Goal: Task Accomplishment & Management: Manage account settings

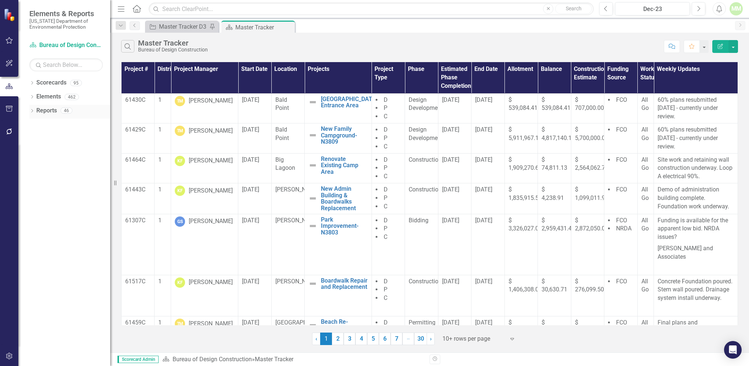
click at [41, 109] on link "Reports" at bounding box center [46, 110] width 21 height 8
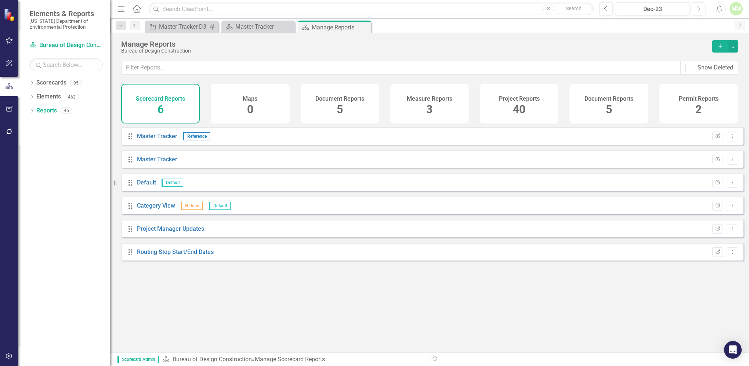
click at [521, 113] on span "40" at bounding box center [519, 109] width 12 height 13
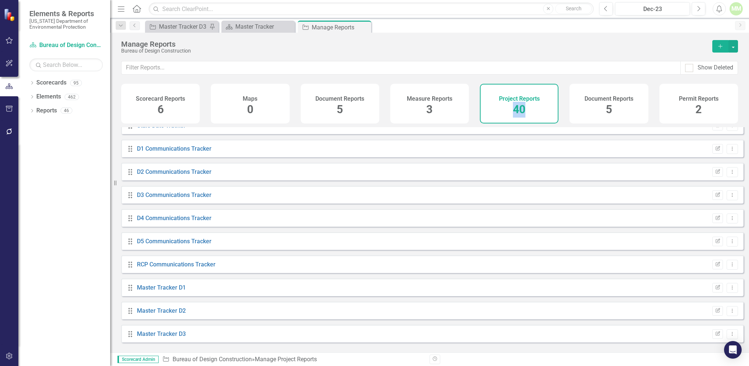
scroll to position [286, 0]
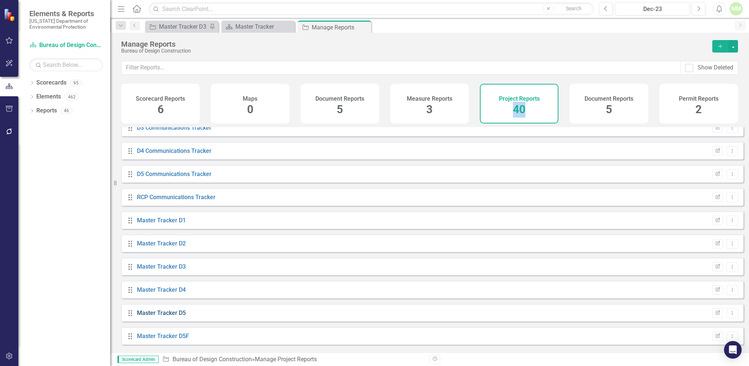
click at [150, 316] on link "Master Tracker D5" at bounding box center [161, 312] width 49 height 7
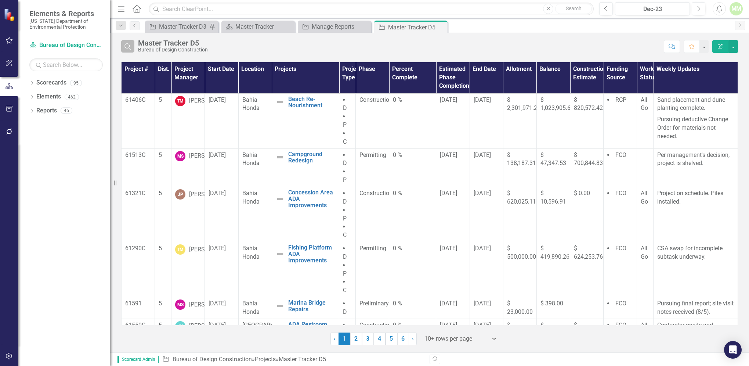
click at [126, 42] on button "Search" at bounding box center [127, 46] width 13 height 12
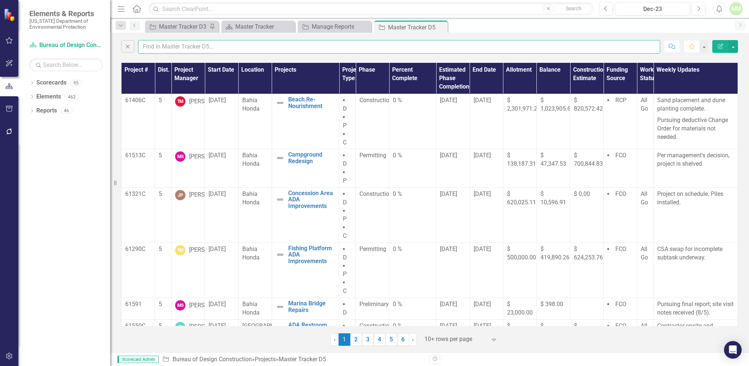
click at [163, 44] on input "text" at bounding box center [399, 47] width 522 height 14
type input "[PERSON_NAME]"
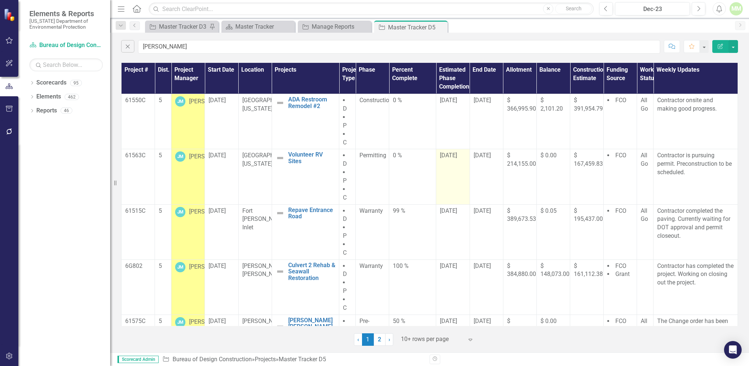
click at [446, 156] on span "[DATE]" at bounding box center [448, 155] width 17 height 7
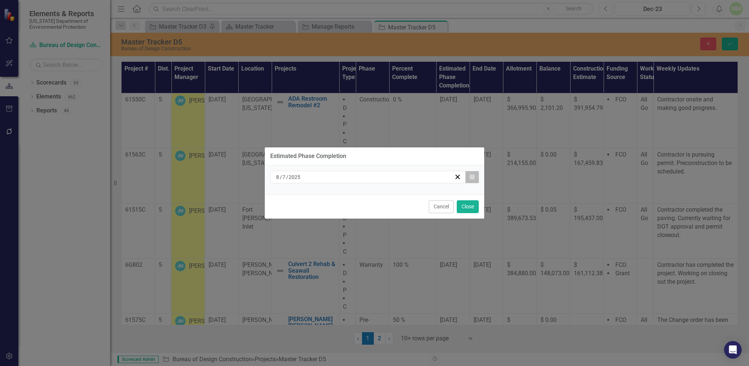
click at [472, 178] on icon "button" at bounding box center [472, 176] width 4 height 5
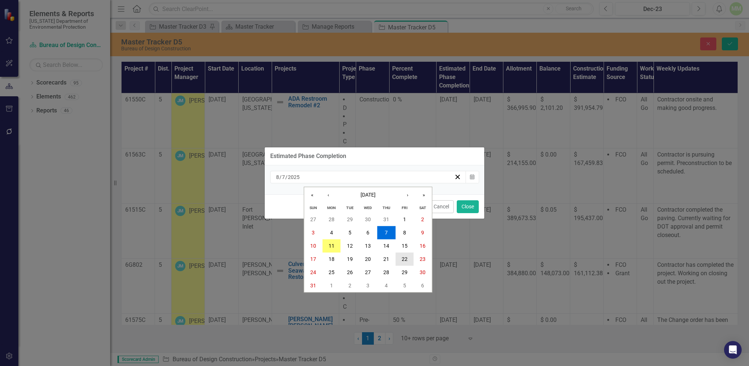
click at [406, 261] on abbr "22" at bounding box center [405, 259] width 6 height 6
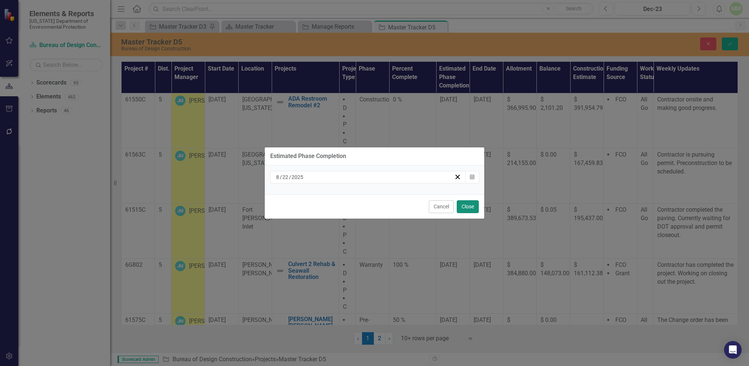
click at [467, 207] on button "Close" at bounding box center [468, 206] width 22 height 13
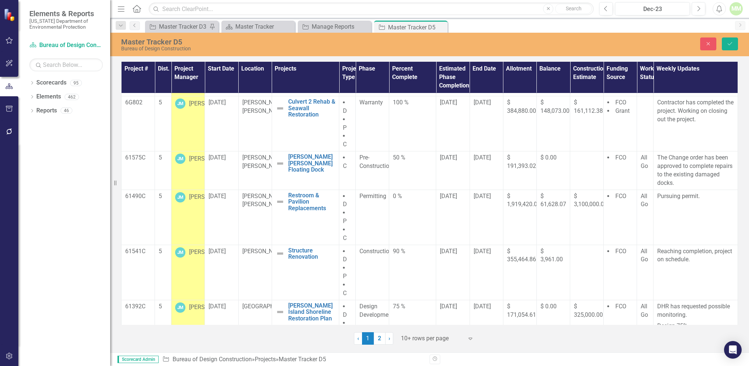
scroll to position [171, 0]
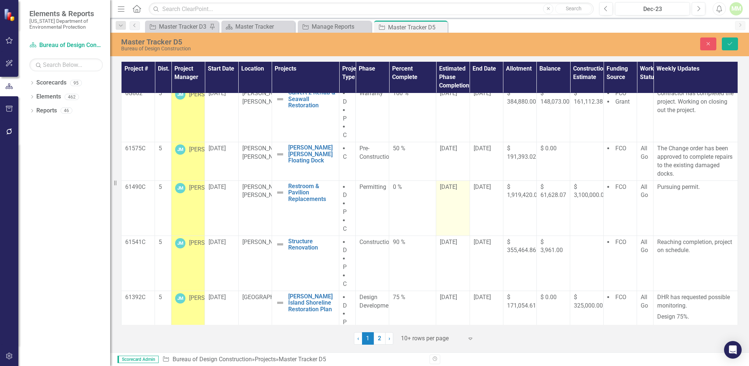
click at [441, 186] on span "[DATE]" at bounding box center [448, 186] width 17 height 7
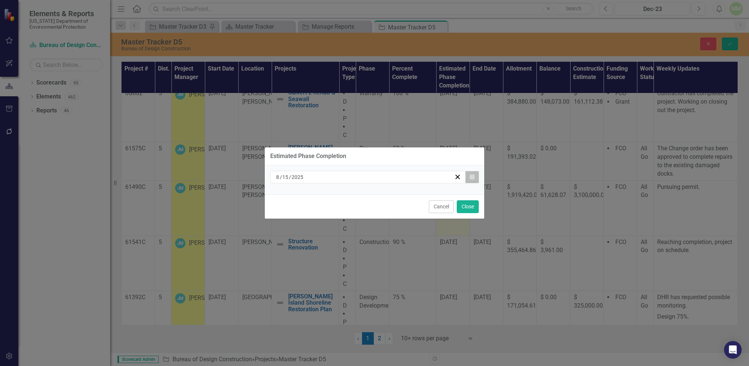
click at [473, 177] on icon "Calendar" at bounding box center [472, 176] width 4 height 5
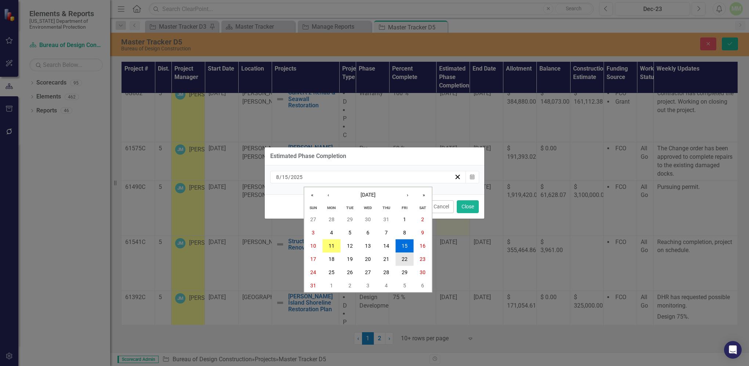
click at [404, 262] on button "22" at bounding box center [404, 259] width 18 height 13
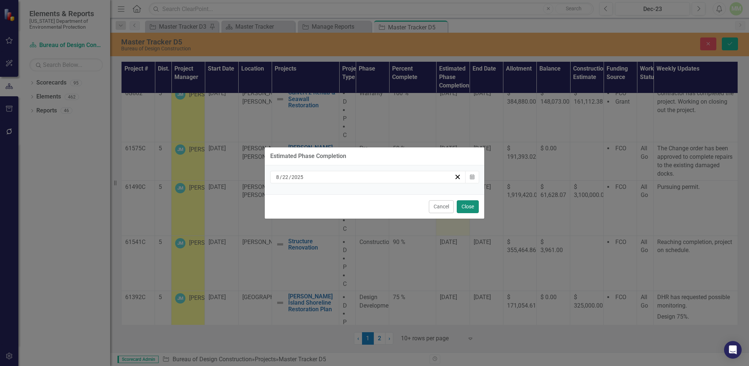
click at [469, 208] on button "Close" at bounding box center [468, 206] width 22 height 13
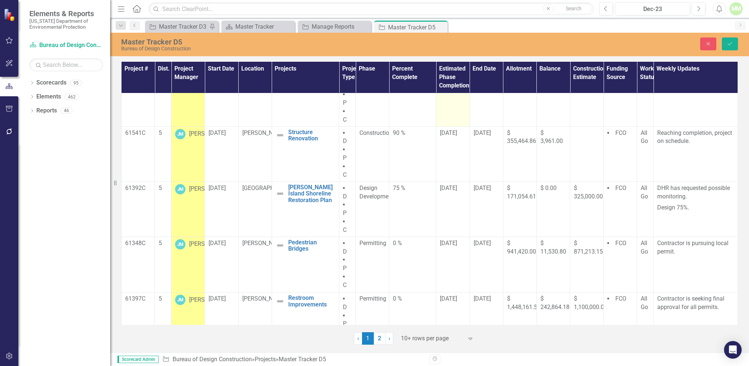
scroll to position [285, 0]
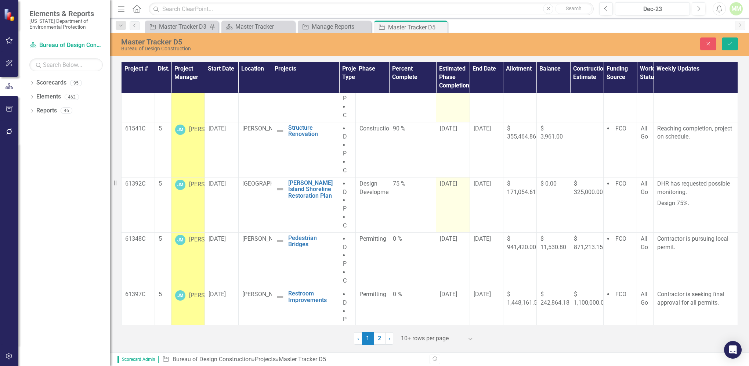
click at [446, 183] on span "[DATE]" at bounding box center [448, 183] width 17 height 7
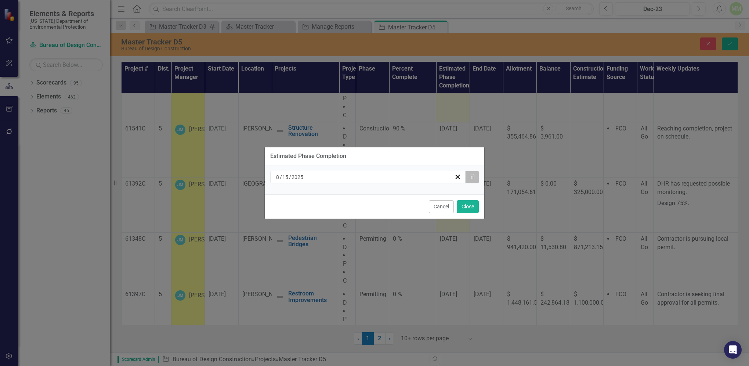
click at [471, 173] on button "Calendar" at bounding box center [472, 177] width 14 height 12
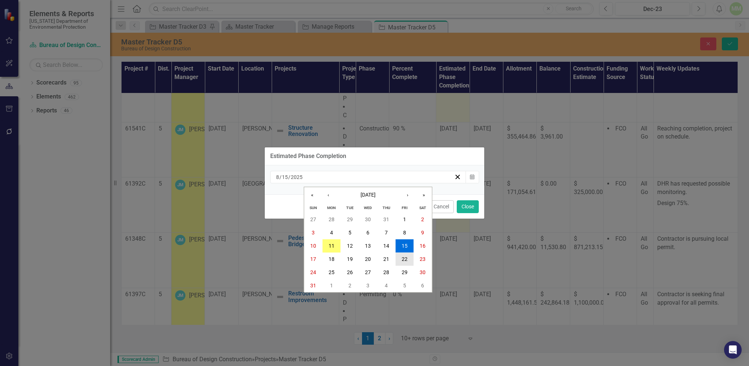
click at [403, 259] on abbr "22" at bounding box center [405, 259] width 6 height 6
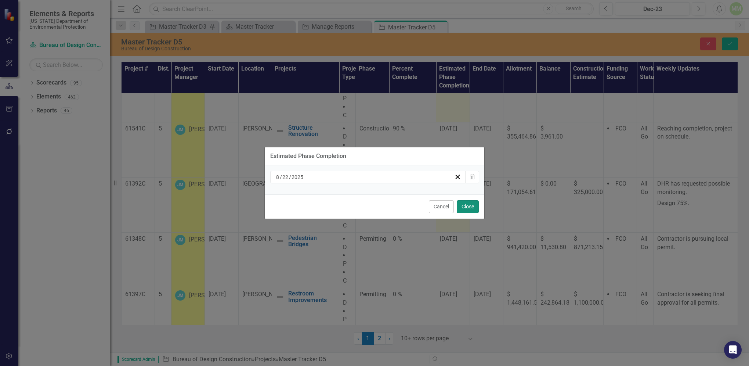
click at [468, 211] on button "Close" at bounding box center [468, 206] width 22 height 13
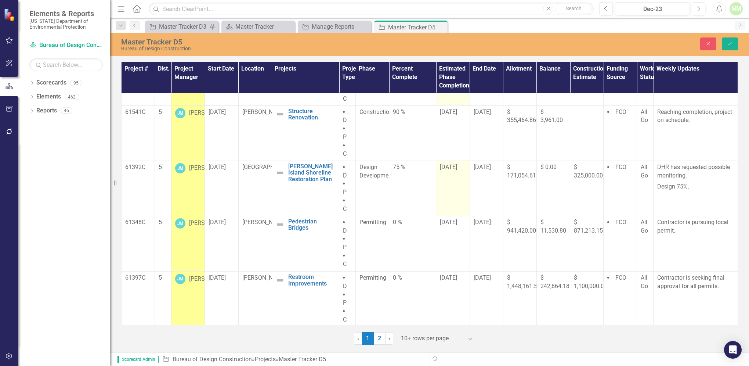
scroll to position [302, 0]
click at [449, 277] on span "[DATE]" at bounding box center [448, 276] width 17 height 7
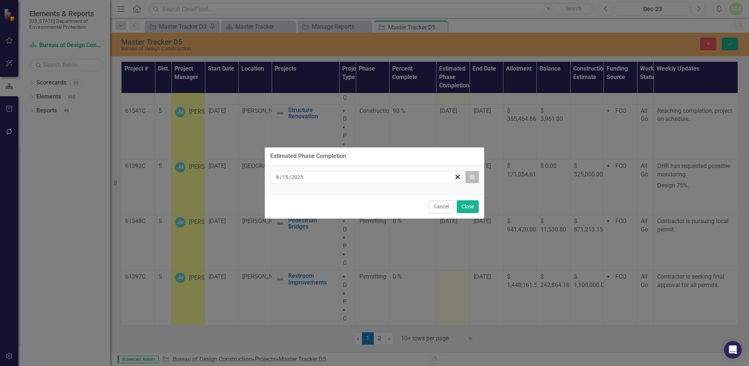
click at [473, 178] on icon "Calendar" at bounding box center [472, 176] width 4 height 5
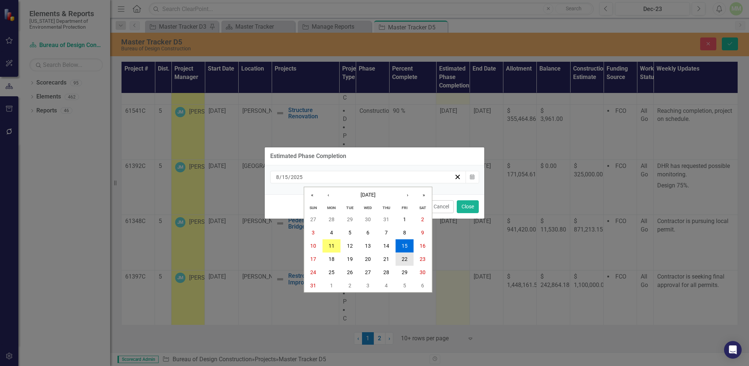
click at [404, 258] on abbr "22" at bounding box center [405, 259] width 6 height 6
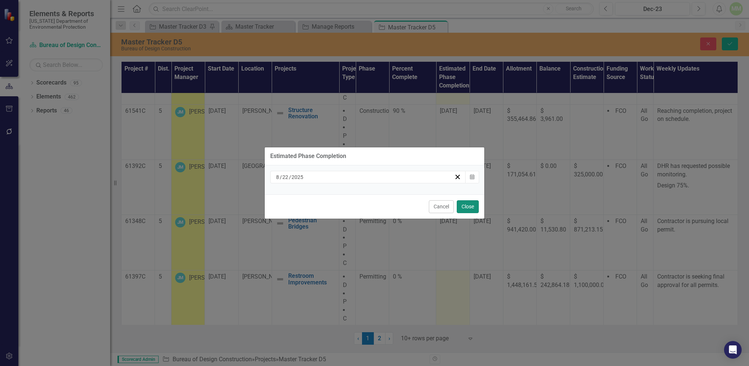
click at [464, 207] on button "Close" at bounding box center [468, 206] width 22 height 13
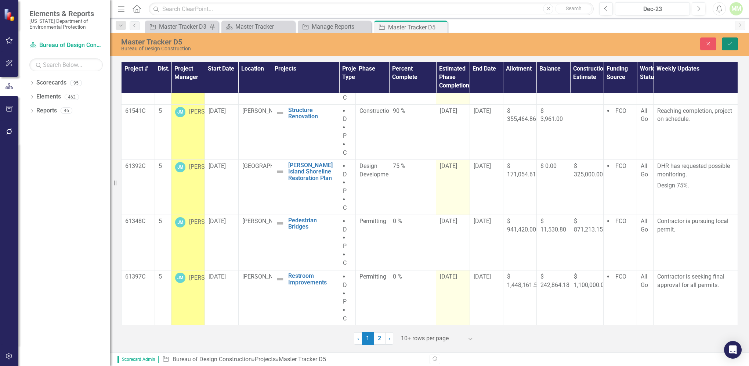
click at [731, 43] on icon "Save" at bounding box center [729, 43] width 7 height 5
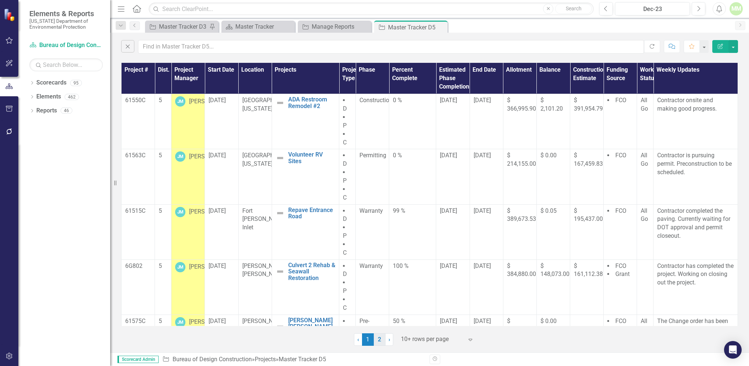
click at [378, 338] on link "2" at bounding box center [380, 339] width 12 height 12
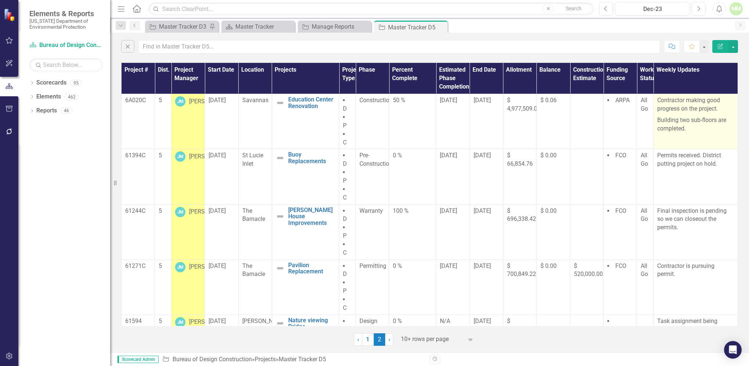
click at [686, 126] on p "Building two sub-floors are completed." at bounding box center [695, 124] width 77 height 18
click at [686, 127] on p "Building two sub-floors are completed." at bounding box center [695, 124] width 77 height 18
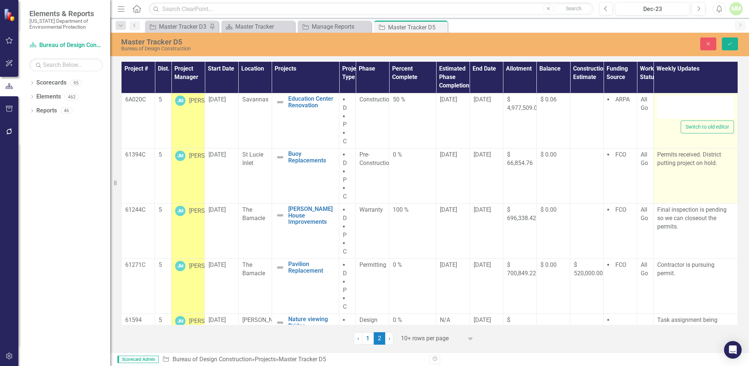
type textarea "<p>Contractor making good progress on the project.</p> <p>Building two sub-floo…"
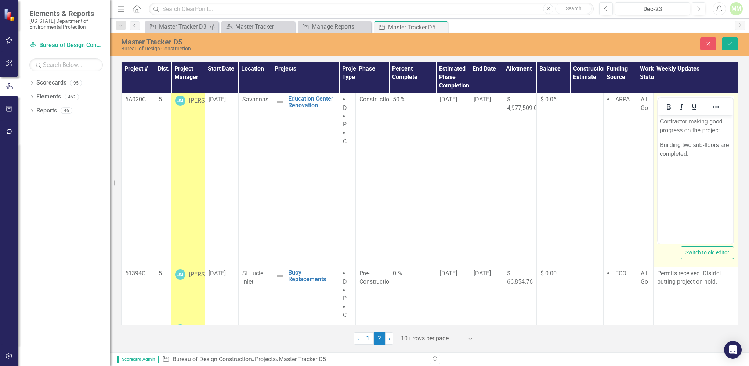
scroll to position [0, 0]
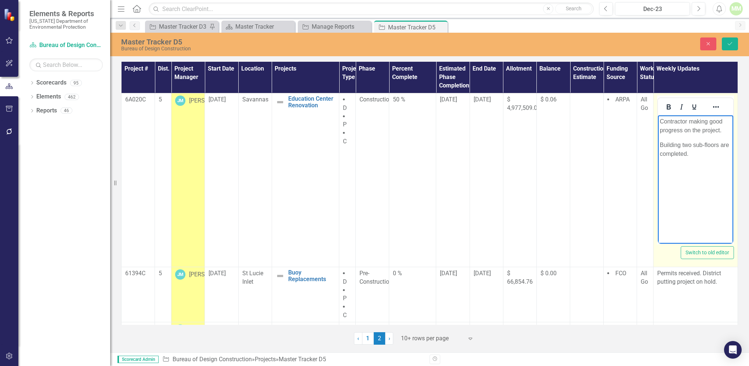
drag, startPoint x: 661, startPoint y: 142, endPoint x: 694, endPoint y: 158, distance: 36.5
click at [694, 158] on body "Contractor making good progress on the project. Building two sub-floors are com…" at bounding box center [695, 170] width 75 height 110
click at [698, 144] on p "New deck is un progess." at bounding box center [696, 144] width 72 height 9
click at [727, 145] on p "New deck is in progress." at bounding box center [696, 144] width 72 height 9
click at [730, 47] on button "Save" at bounding box center [730, 43] width 16 height 13
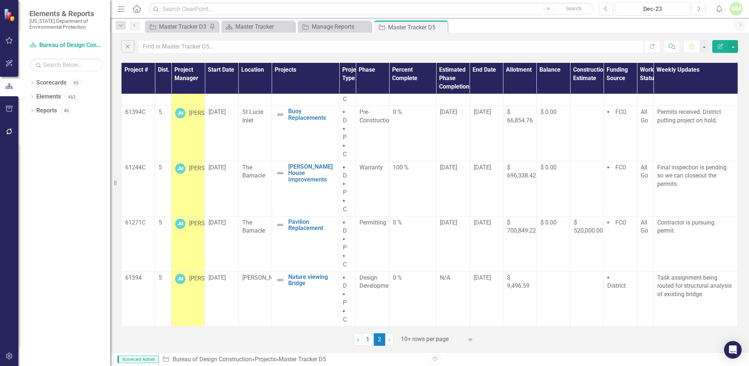
scroll to position [43, 0]
click at [390, 339] on link "› Next" at bounding box center [389, 339] width 8 height 12
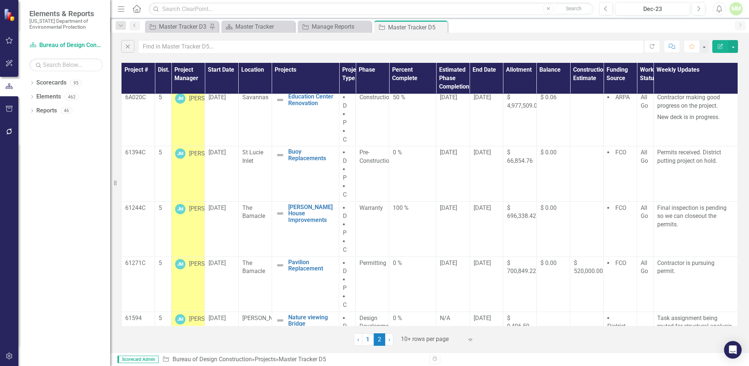
scroll to position [0, 0]
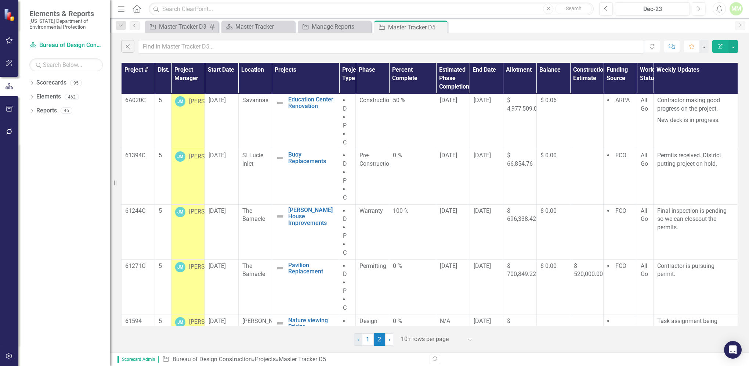
click at [359, 341] on link "‹ Previous" at bounding box center [358, 339] width 8 height 12
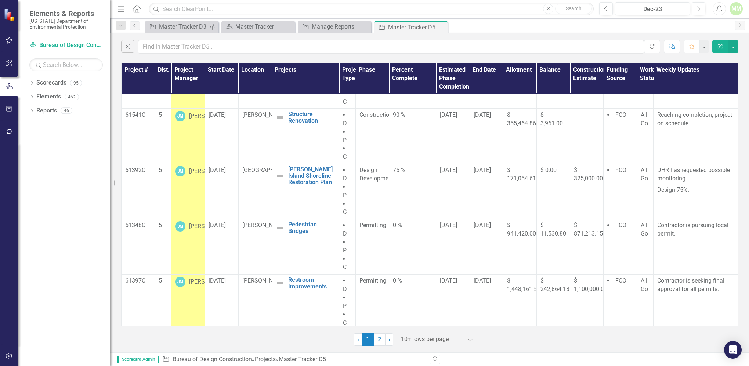
scroll to position [302, 0]
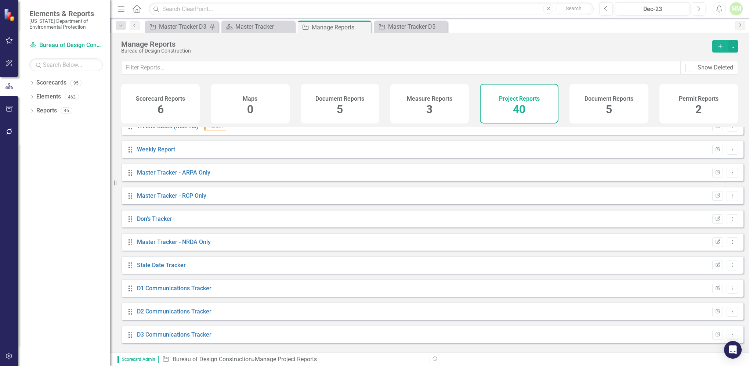
scroll to position [73, 0]
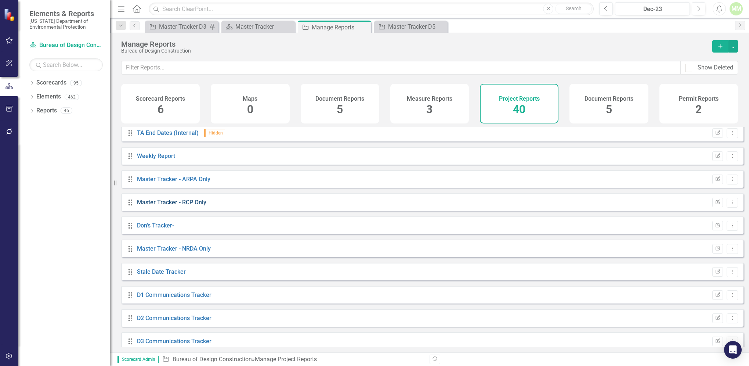
click at [143, 206] on link "Master Tracker - RCP Only" at bounding box center [171, 202] width 69 height 7
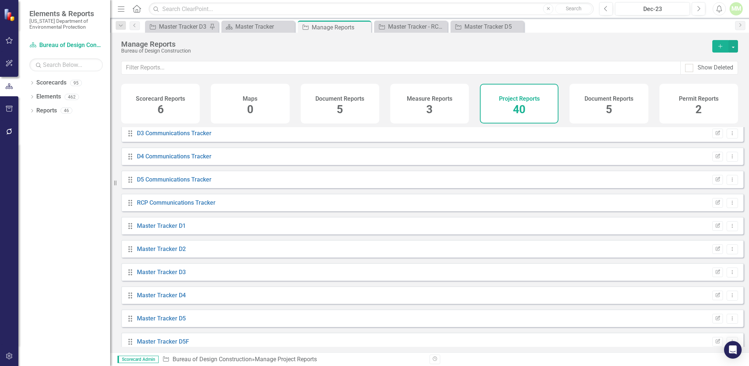
scroll to position [303, 0]
click at [132, 299] on icon "Drag" at bounding box center [131, 295] width 10 height 7
click at [133, 299] on icon "Drag" at bounding box center [131, 295] width 10 height 7
click at [147, 299] on link "Master Tracker D5" at bounding box center [161, 295] width 49 height 7
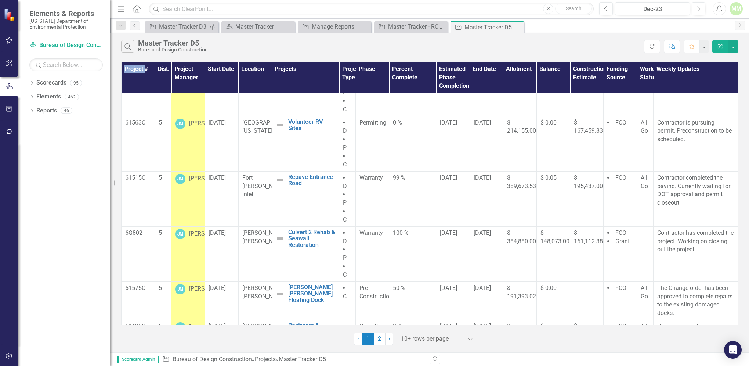
scroll to position [40, 0]
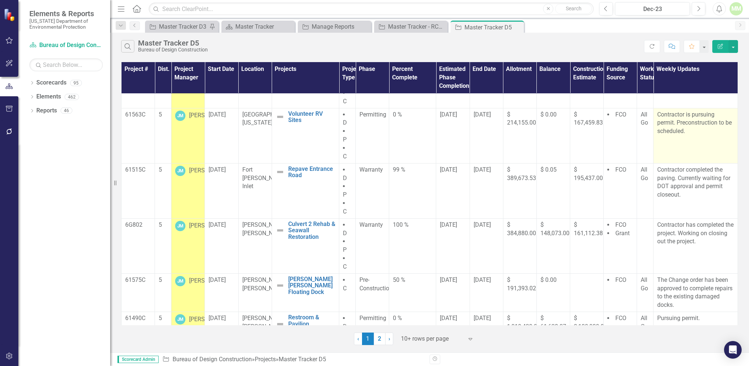
click at [693, 132] on p "Contractor is pursuing permit. Preconstruction to be scheduled." at bounding box center [695, 122] width 77 height 25
drag, startPoint x: 690, startPoint y: 129, endPoint x: 687, endPoint y: 134, distance: 5.3
click at [690, 131] on p "Contractor is pursuing permit. Preconstruction to be scheduled." at bounding box center [695, 122] width 77 height 25
click at [687, 134] on p "Contractor is pursuing permit. Preconstruction to be scheduled." at bounding box center [695, 122] width 77 height 25
click at [691, 132] on p "Contractor is pursuing permit. Preconstruction to be scheduled." at bounding box center [695, 122] width 77 height 25
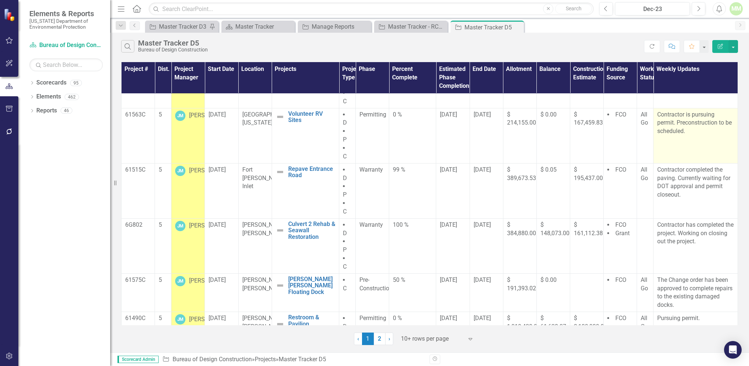
click at [691, 132] on p "Contractor is pursuing permit. Preconstruction to be scheduled." at bounding box center [695, 122] width 77 height 25
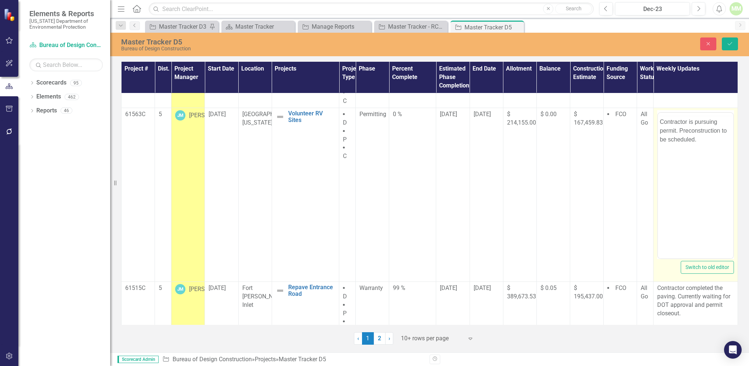
scroll to position [0, 0]
click at [661, 159] on body "Contractor is pursuing permit. Preconstruction to be scheduled." at bounding box center [695, 185] width 75 height 110
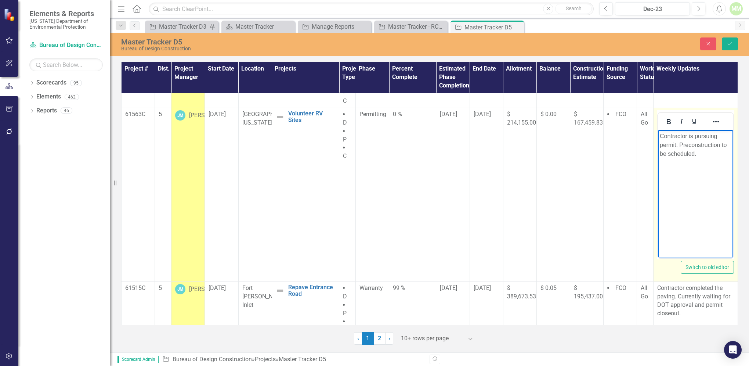
click at [697, 152] on p "Contractor is pursuing permit. Preconstruction to be scheduled." at bounding box center [696, 144] width 72 height 26
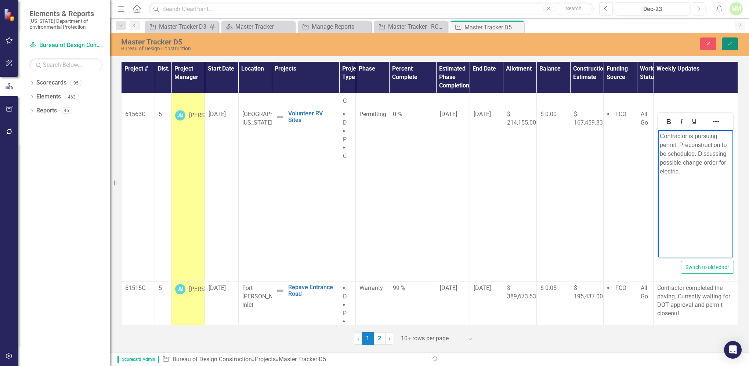
click at [724, 46] on button "Save" at bounding box center [730, 43] width 16 height 13
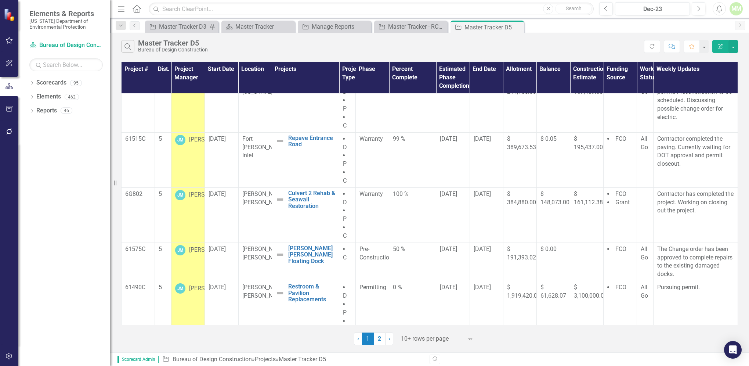
scroll to position [72, 0]
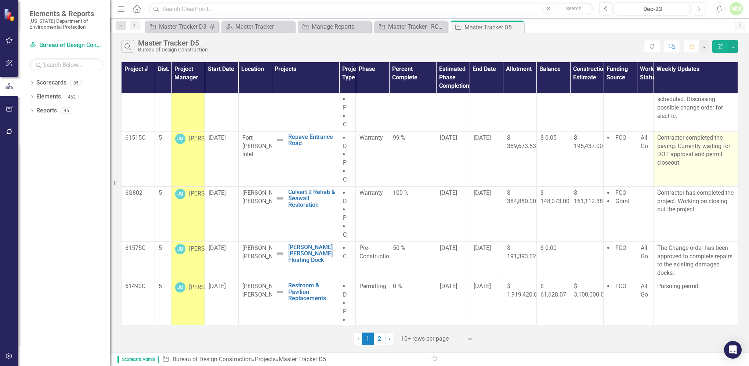
click at [684, 169] on td "Contractor completed the paving. Currently waiting for DOT approval and permit …" at bounding box center [695, 158] width 84 height 55
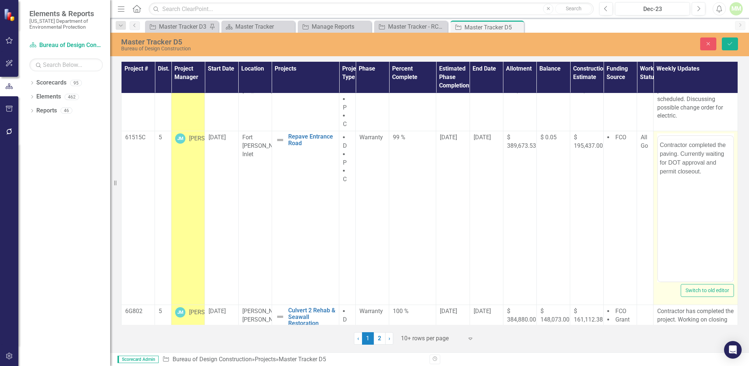
scroll to position [0, 0]
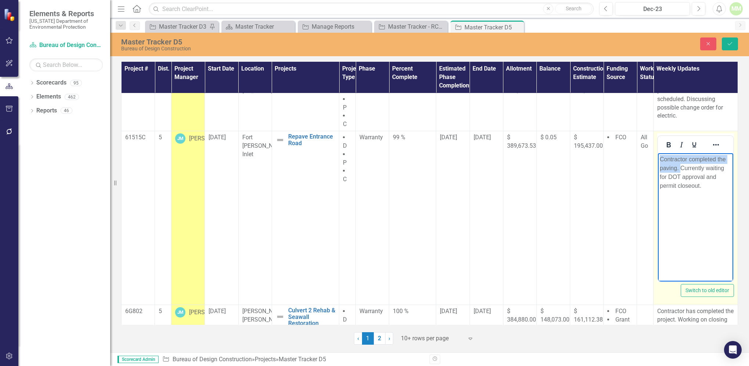
drag, startPoint x: 661, startPoint y: 159, endPoint x: 680, endPoint y: 167, distance: 20.6
click at [680, 167] on p "Contractor completed the paving. Currently waiting for DOT approval and permit …" at bounding box center [696, 172] width 72 height 35
click at [690, 178] on p "Currently waiting for DOT approval and permit closeout." at bounding box center [696, 168] width 72 height 26
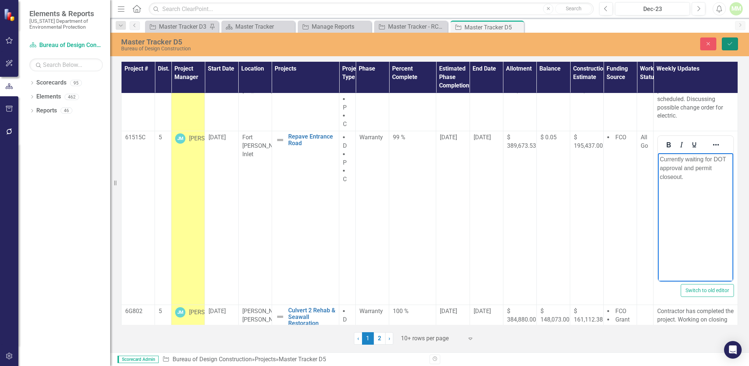
click at [730, 47] on button "Save" at bounding box center [730, 43] width 16 height 13
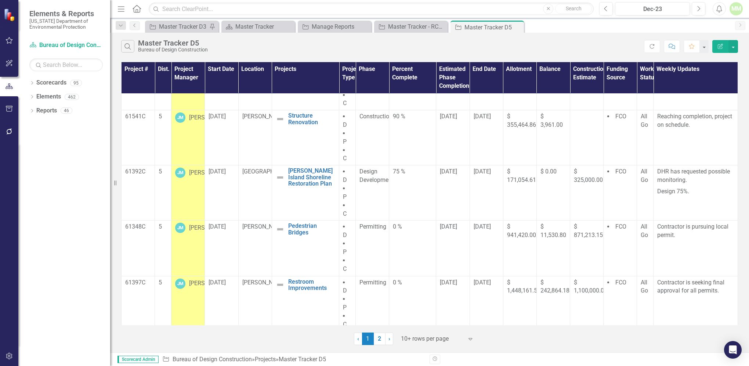
scroll to position [300, 0]
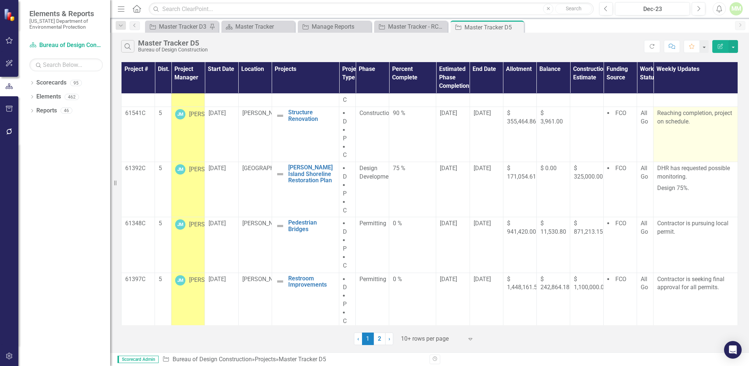
click at [690, 122] on p "Reaching completion, project on schedule." at bounding box center [695, 117] width 77 height 17
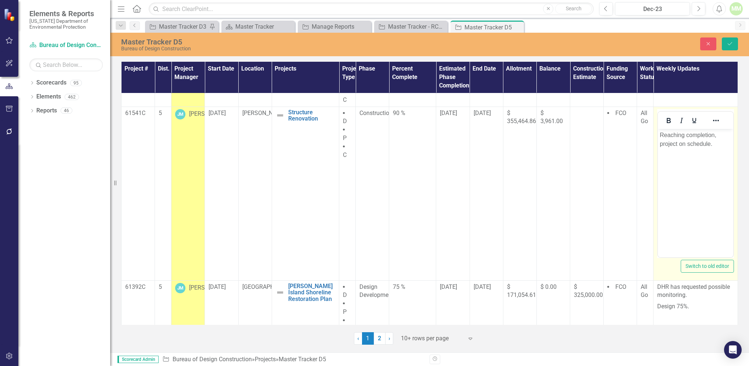
scroll to position [0, 0]
drag, startPoint x: 659, startPoint y: 135, endPoint x: 717, endPoint y: 145, distance: 58.4
click at [717, 145] on p "Reaching completion, project on schedule." at bounding box center [696, 139] width 72 height 18
click at [730, 46] on icon "Save" at bounding box center [729, 43] width 7 height 5
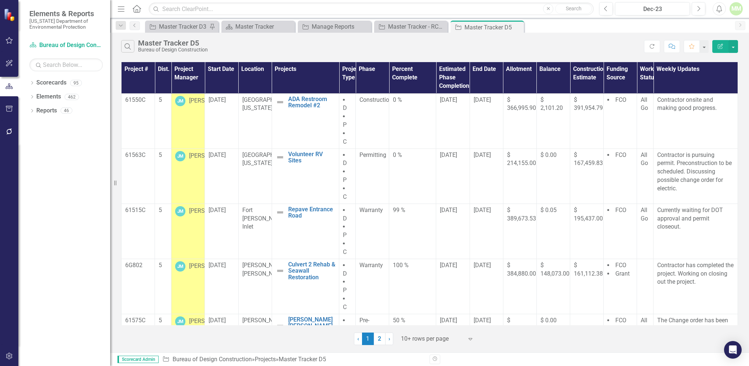
drag, startPoint x: 737, startPoint y: 169, endPoint x: 734, endPoint y: 186, distance: 18.0
click at [734, 186] on div "Project # Dist. Project Manager Start Date Location Projects Project Type Phase…" at bounding box center [429, 193] width 617 height 263
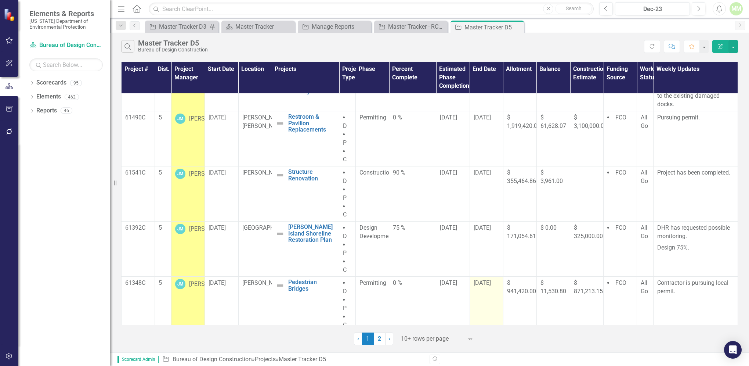
scroll to position [237, 0]
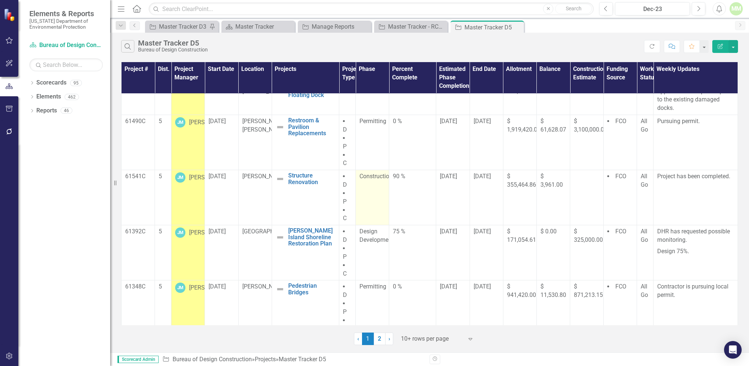
click at [370, 174] on span "Construction" at bounding box center [375, 176] width 33 height 7
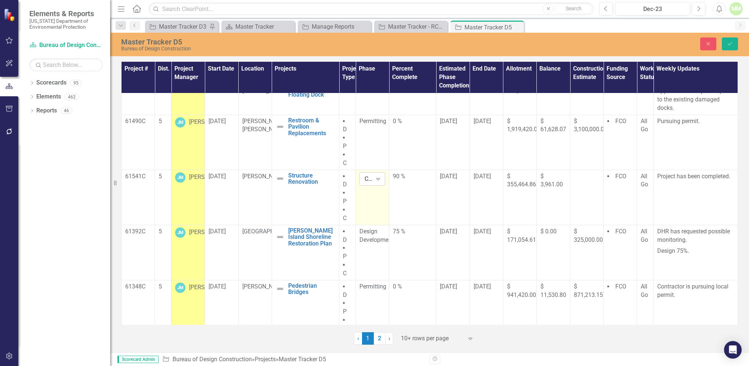
drag, startPoint x: 370, startPoint y: 174, endPoint x: 377, endPoint y: 179, distance: 8.6
click at [377, 179] on icon "Expand" at bounding box center [377, 179] width 7 height 6
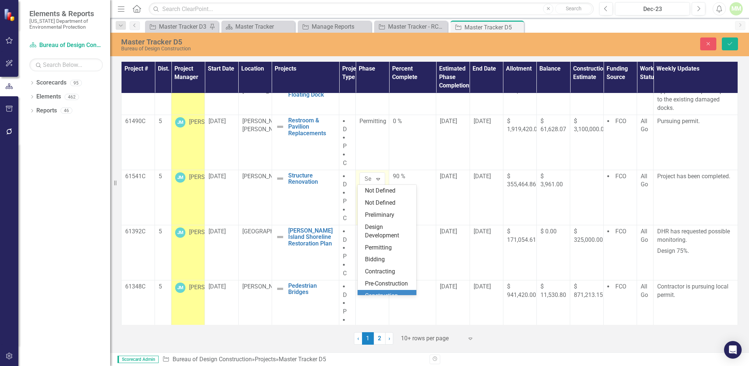
scroll to position [51, 0]
click at [384, 266] on div "Warranty" at bounding box center [388, 265] width 47 height 8
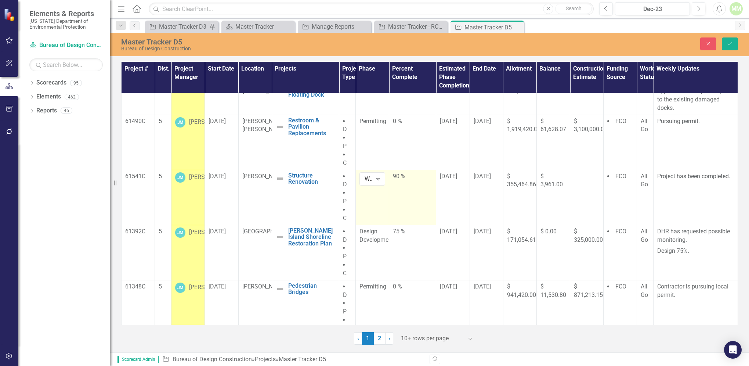
click at [396, 178] on div "90 %" at bounding box center [412, 176] width 39 height 8
click at [421, 176] on input "91" at bounding box center [412, 179] width 39 height 14
click at [421, 176] on input "92" at bounding box center [412, 179] width 39 height 14
click at [421, 176] on input "93" at bounding box center [412, 179] width 39 height 14
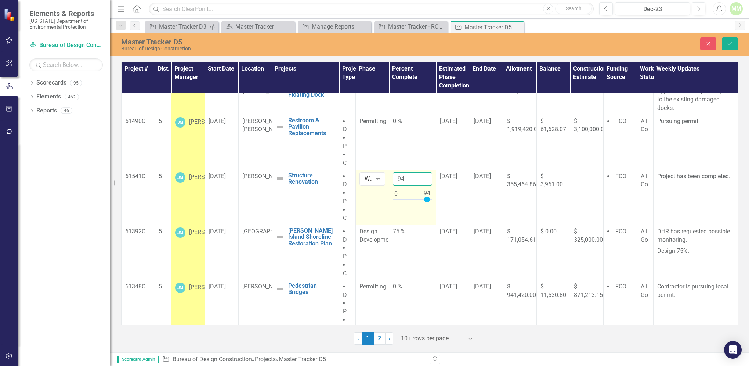
click at [421, 176] on input "94" at bounding box center [412, 179] width 39 height 14
click at [421, 176] on input "95" at bounding box center [412, 179] width 39 height 14
click at [421, 176] on input "96" at bounding box center [412, 179] width 39 height 14
click at [421, 176] on input "97" at bounding box center [412, 179] width 39 height 14
click at [421, 176] on input "98" at bounding box center [412, 179] width 39 height 14
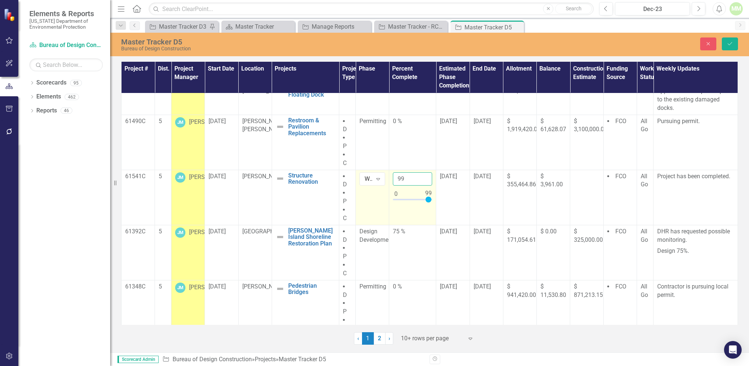
click at [421, 176] on input "99" at bounding box center [412, 179] width 39 height 14
type input "100"
click at [421, 176] on input "100" at bounding box center [412, 179] width 39 height 14
click at [728, 43] on icon "Save" at bounding box center [729, 43] width 7 height 5
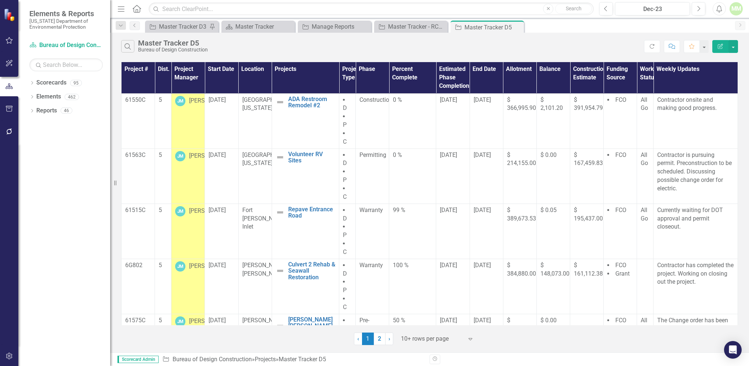
drag, startPoint x: 737, startPoint y: 173, endPoint x: 739, endPoint y: 181, distance: 8.3
click at [739, 181] on div "Project # Dist. Project Manager Start Date Location Projects Project Type Phase…" at bounding box center [429, 202] width 639 height 284
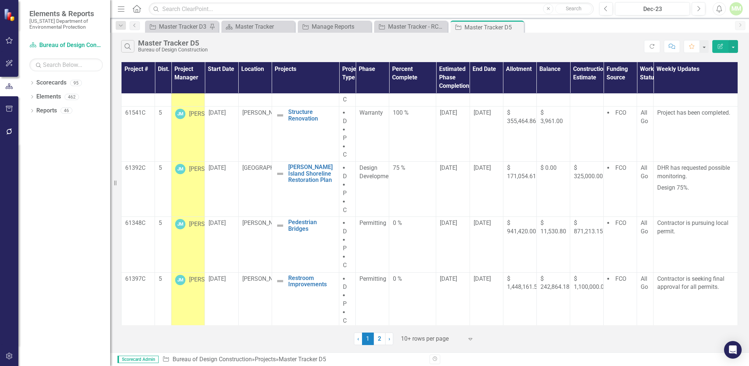
scroll to position [302, 0]
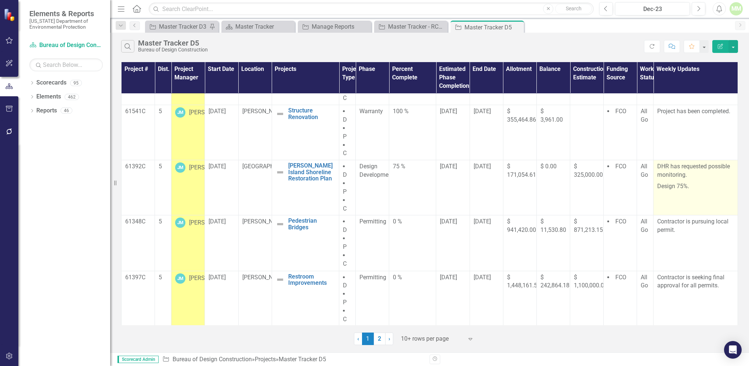
click at [696, 186] on p "Design 75%." at bounding box center [695, 186] width 77 height 10
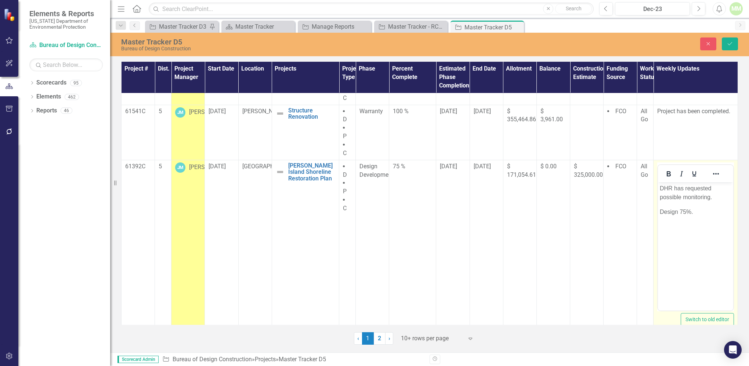
scroll to position [0, 0]
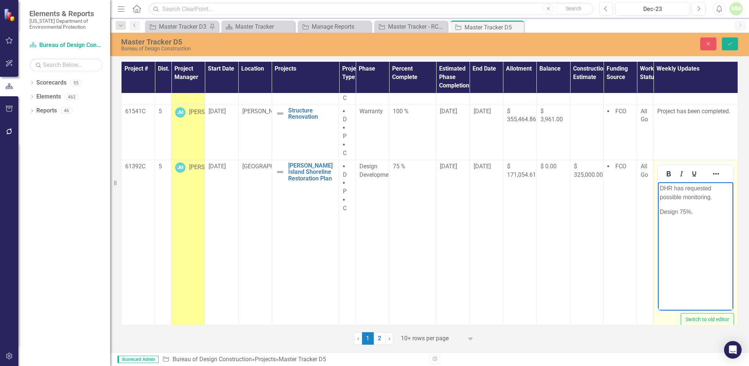
click at [714, 200] on p "DHR has requested possible monitoring." at bounding box center [696, 193] width 72 height 18
click at [698, 190] on p "Design 75%." at bounding box center [696, 188] width 72 height 9
click at [722, 203] on p "The SFWM application as paid, seeking approval." at bounding box center [696, 207] width 72 height 18
click at [723, 202] on p "The SFWM application as paid, seeking approval." at bounding box center [696, 207] width 72 height 18
click at [720, 202] on p "The SFWM application as paid, seeking approval." at bounding box center [696, 207] width 72 height 18
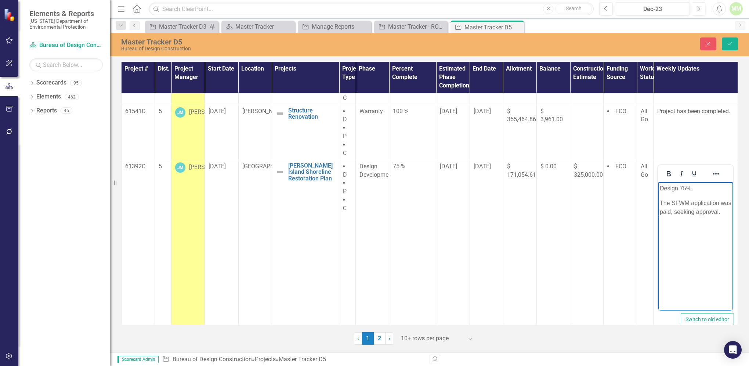
click at [687, 216] on p "The SFWM application was paid, seeking approval." at bounding box center [696, 207] width 72 height 18
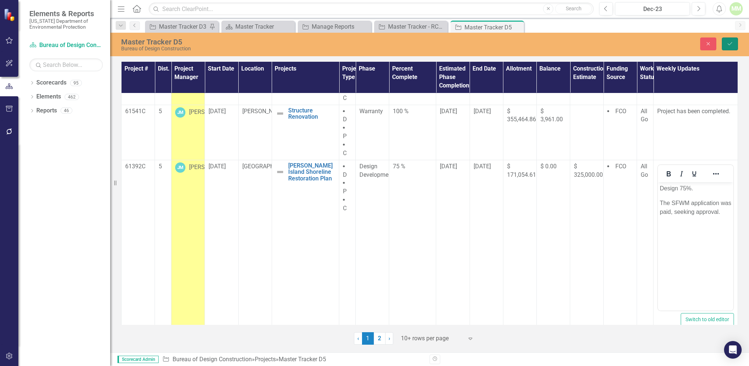
click at [731, 45] on icon "Save" at bounding box center [729, 43] width 7 height 5
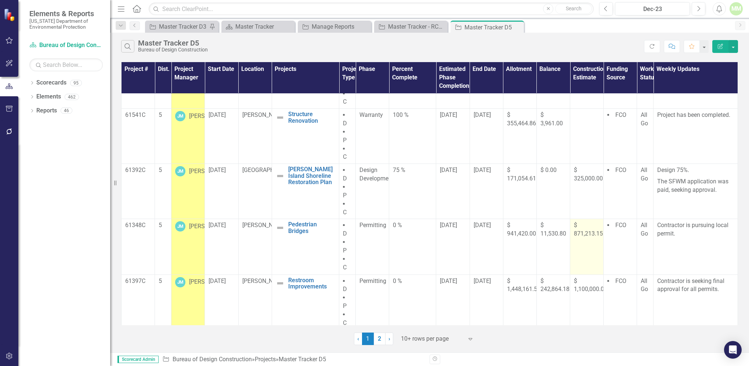
scroll to position [285, 0]
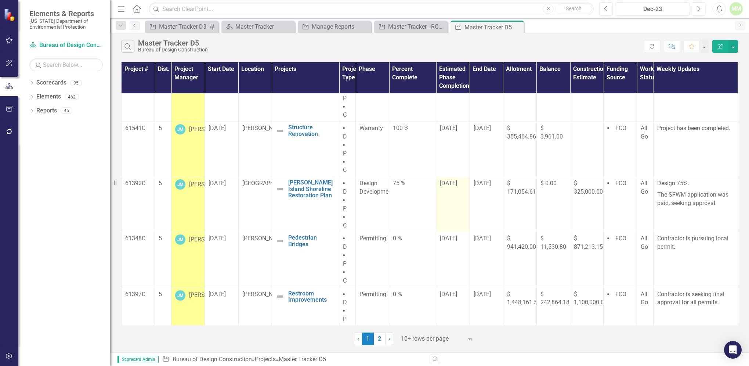
click at [448, 183] on span "[DATE]" at bounding box center [448, 182] width 17 height 7
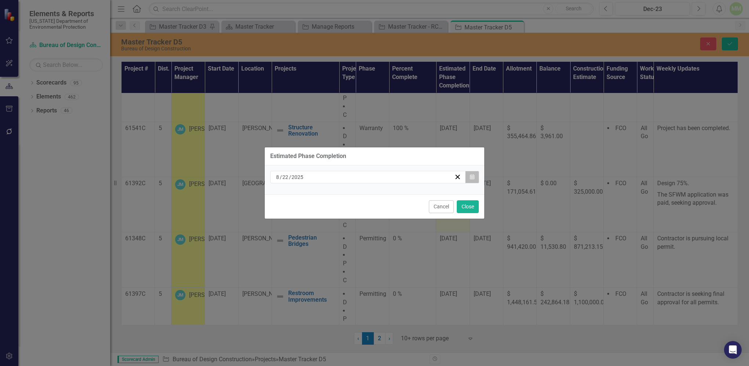
drag, startPoint x: 448, startPoint y: 183, endPoint x: 470, endPoint y: 178, distance: 23.0
click at [470, 178] on icon "Calendar" at bounding box center [472, 176] width 4 height 5
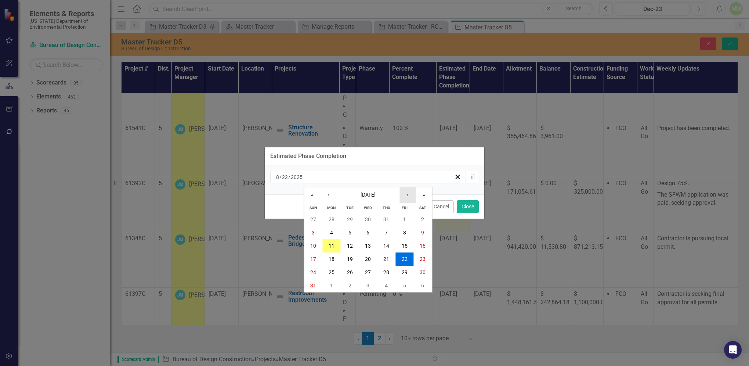
click at [407, 195] on button "›" at bounding box center [407, 195] width 16 height 16
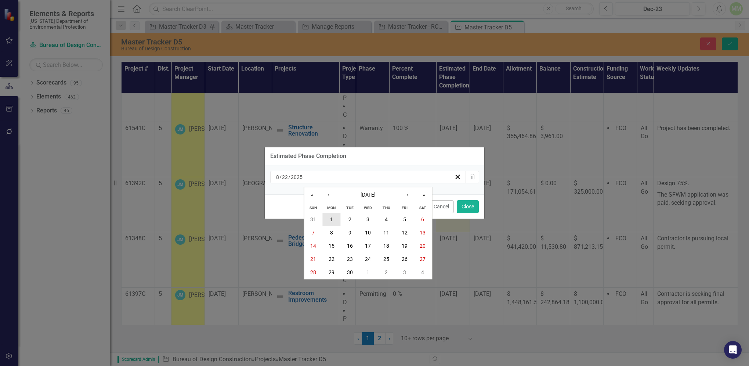
click at [329, 221] on button "1" at bounding box center [331, 219] width 18 height 13
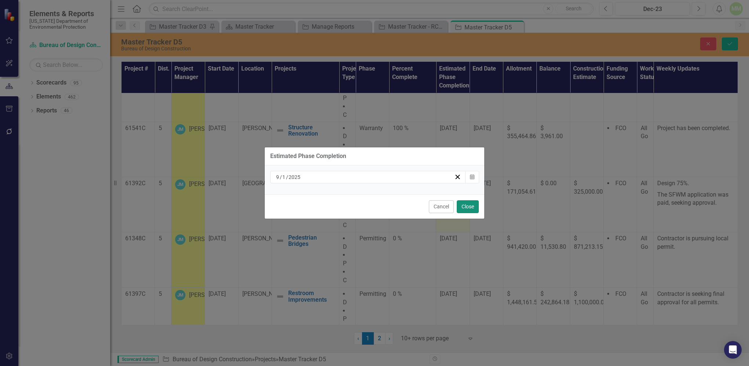
click at [465, 206] on button "Close" at bounding box center [468, 206] width 22 height 13
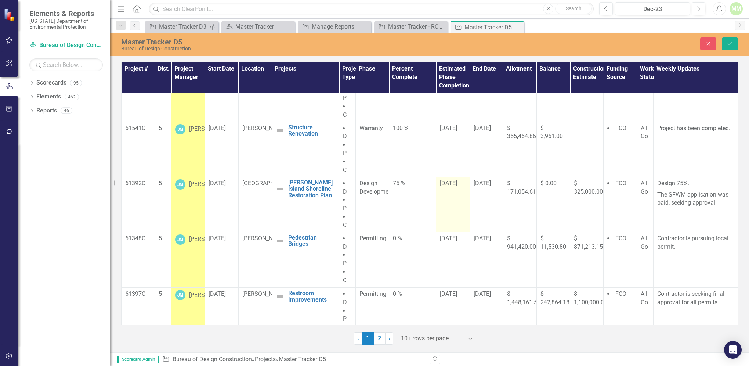
scroll to position [302, 0]
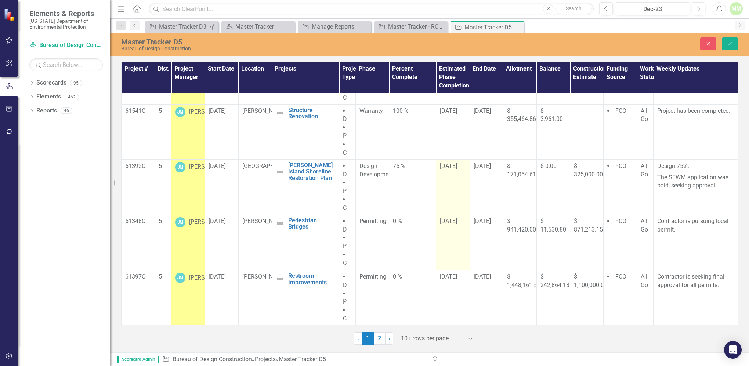
click at [444, 221] on span "[DATE]" at bounding box center [448, 220] width 17 height 7
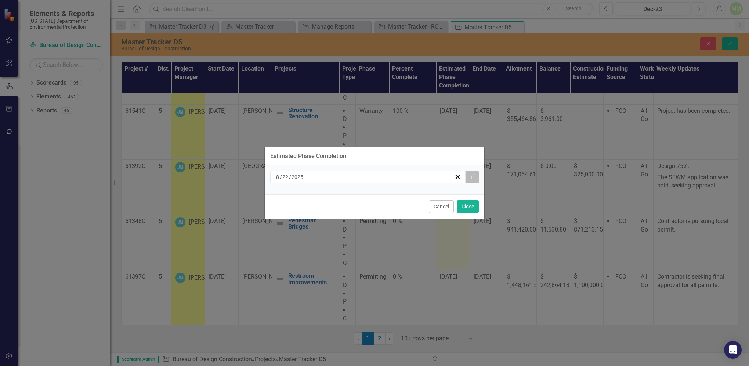
click at [471, 178] on icon "button" at bounding box center [472, 176] width 4 height 5
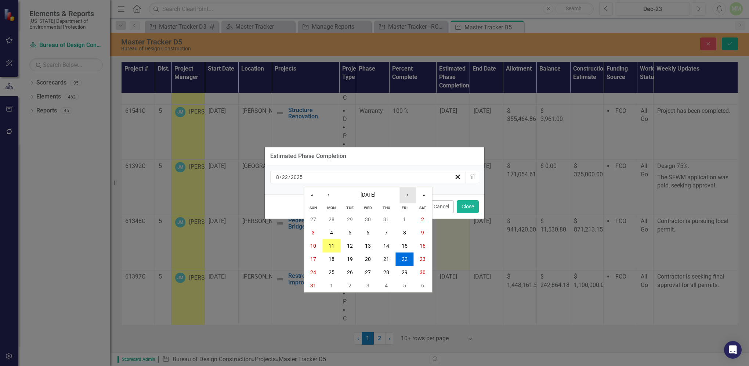
click at [408, 196] on button "›" at bounding box center [407, 195] width 16 height 16
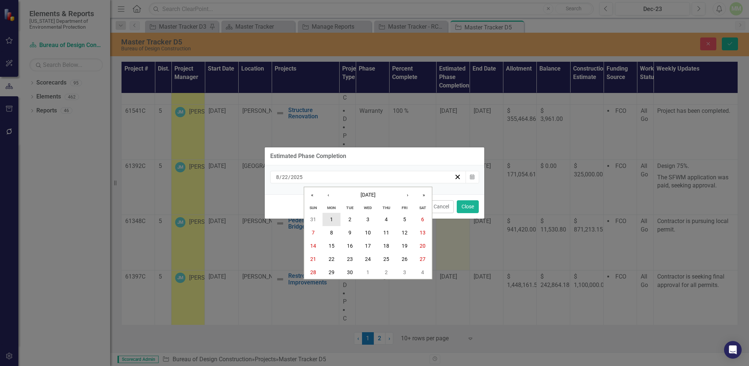
click at [332, 220] on abbr "1" at bounding box center [331, 220] width 3 height 6
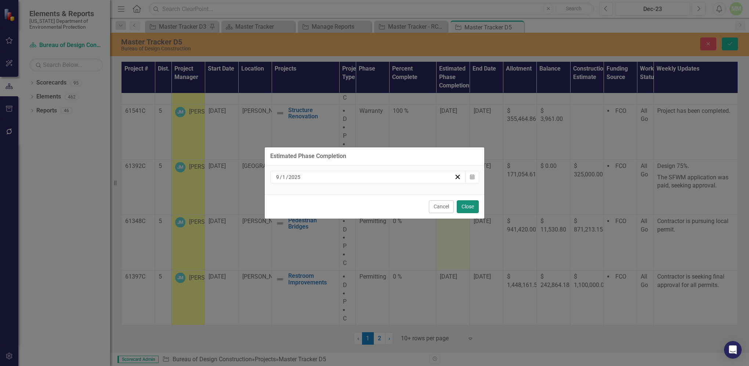
click at [471, 207] on button "Close" at bounding box center [468, 206] width 22 height 13
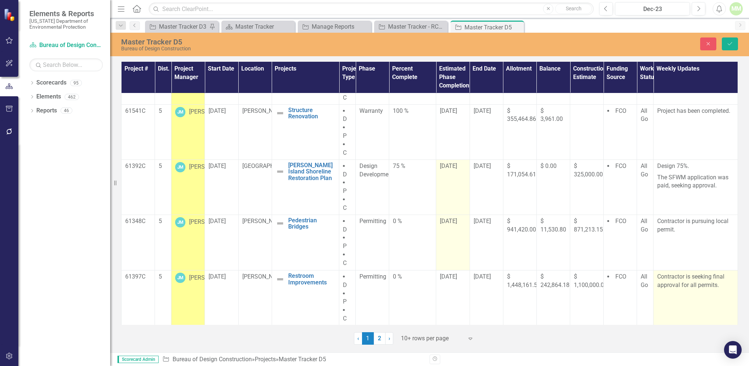
click at [681, 283] on p "Contractor is seeking final approval for all permits." at bounding box center [695, 280] width 77 height 17
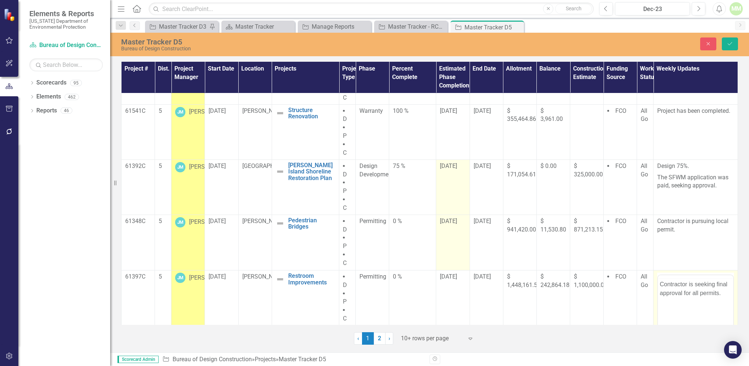
scroll to position [0, 0]
click at [721, 306] on p "Contractor is seeking final approval for all permits." at bounding box center [696, 303] width 72 height 18
click at [725, 43] on button "Save" at bounding box center [730, 43] width 16 height 13
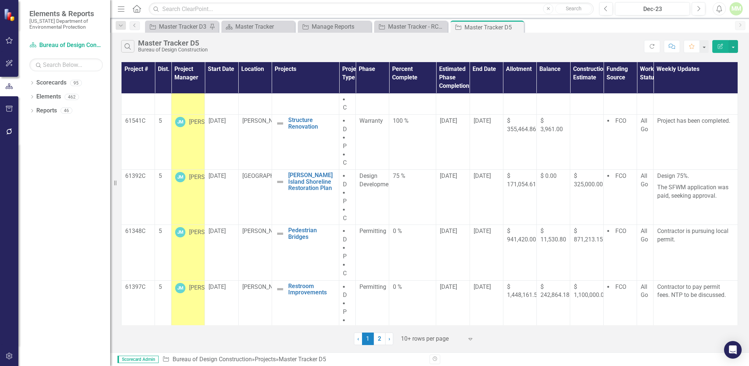
scroll to position [302, 0]
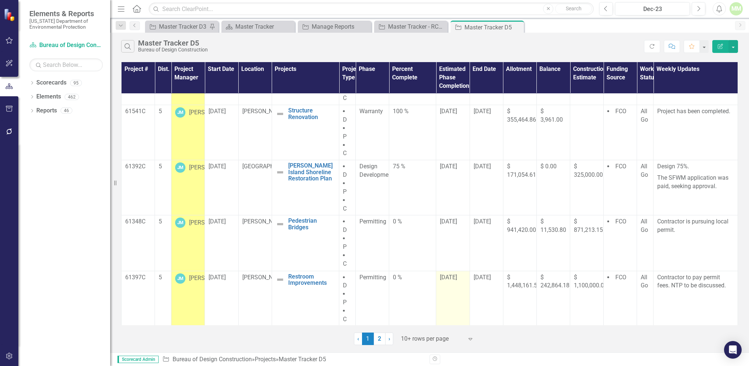
click at [453, 276] on span "[DATE]" at bounding box center [448, 276] width 17 height 7
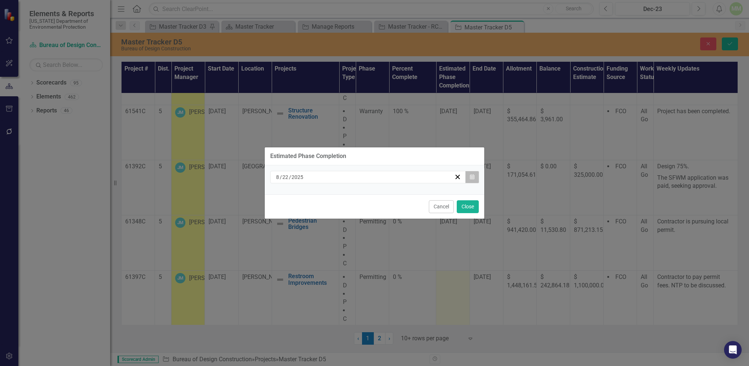
drag, startPoint x: 453, startPoint y: 276, endPoint x: 471, endPoint y: 177, distance: 100.7
click at [471, 177] on icon "Calendar" at bounding box center [472, 176] width 4 height 5
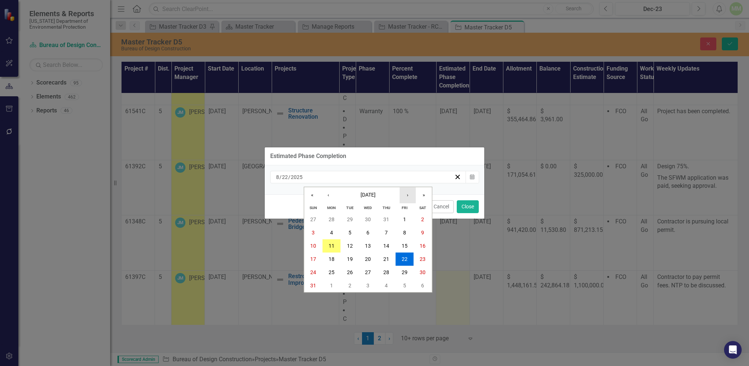
click at [408, 194] on button "›" at bounding box center [407, 195] width 16 height 16
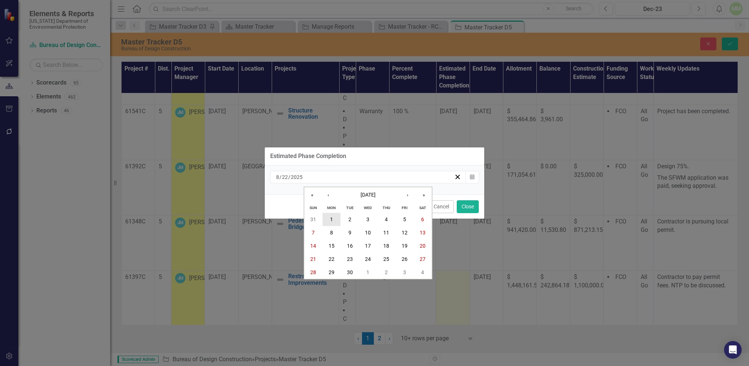
click at [331, 219] on abbr "1" at bounding box center [331, 220] width 3 height 6
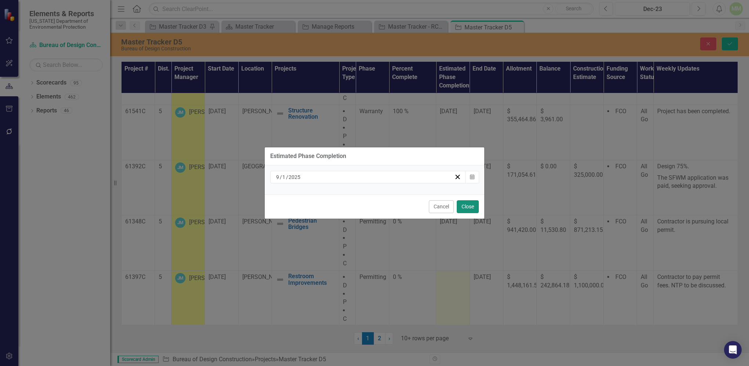
click at [468, 207] on button "Close" at bounding box center [468, 206] width 22 height 13
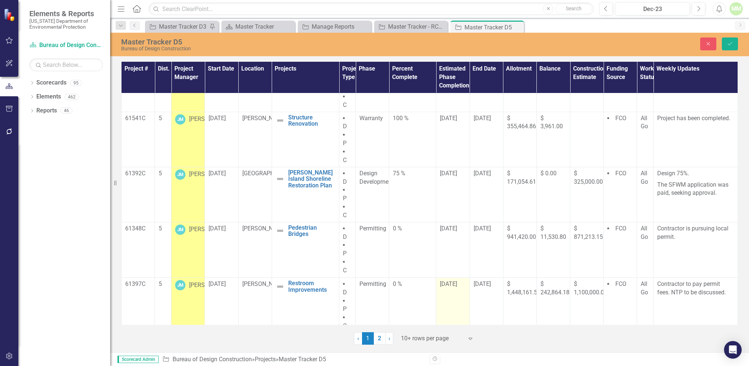
scroll to position [302, 0]
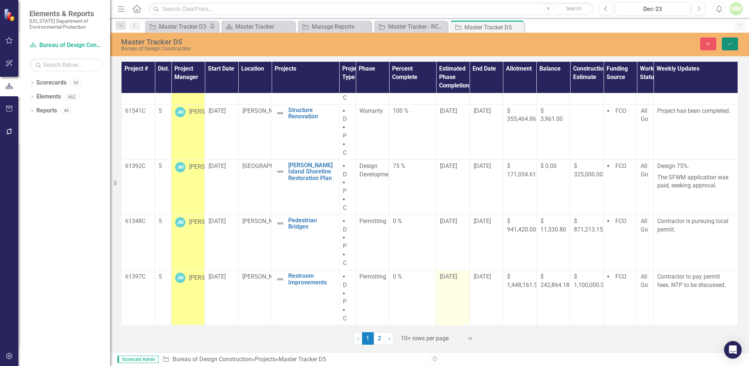
click at [728, 44] on icon "Save" at bounding box center [729, 43] width 7 height 5
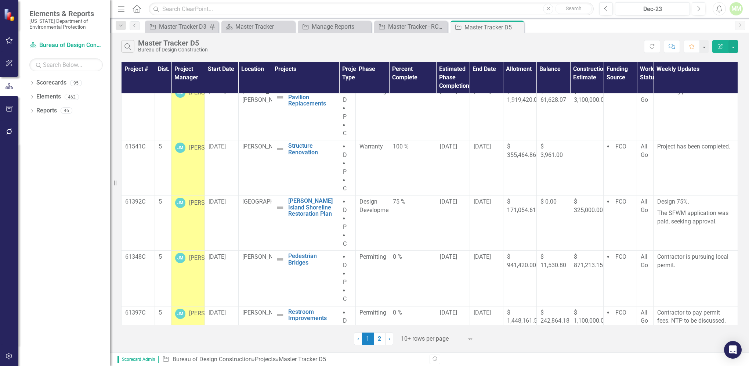
scroll to position [302, 0]
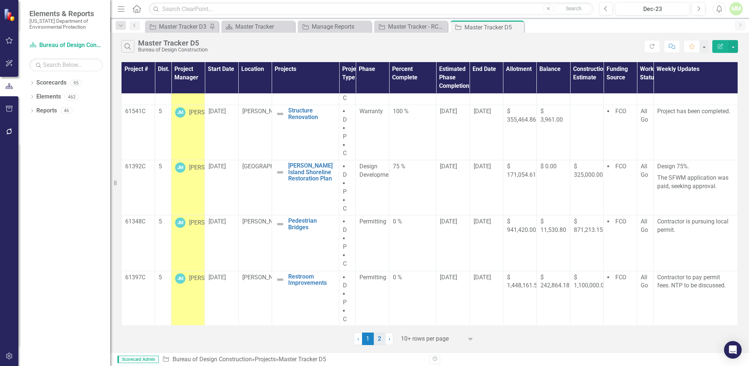
click at [377, 340] on link "2" at bounding box center [380, 338] width 12 height 12
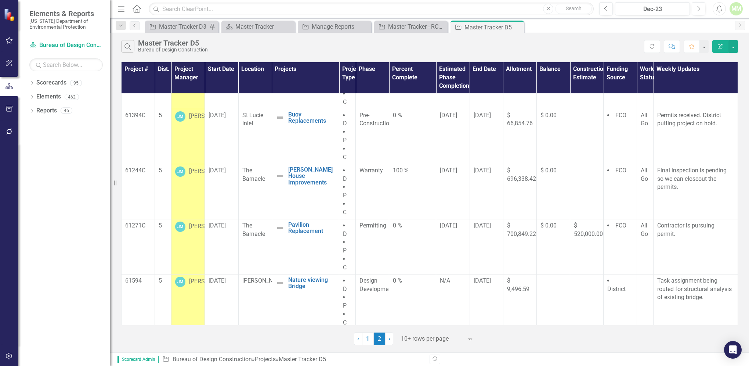
scroll to position [0, 0]
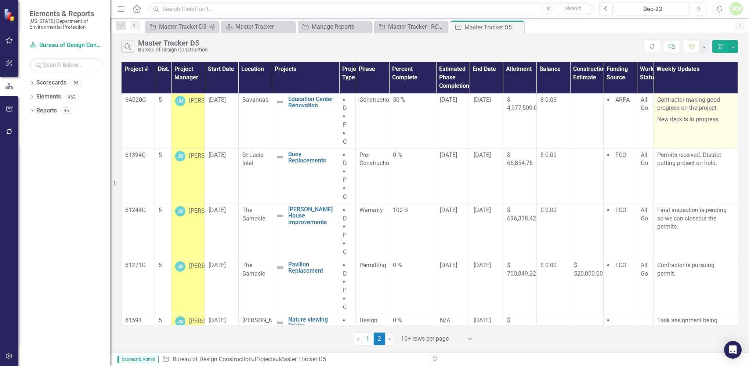
click at [664, 119] on p "New deck is in progress." at bounding box center [695, 119] width 77 height 10
click at [667, 120] on p "New deck is in progress." at bounding box center [695, 119] width 77 height 10
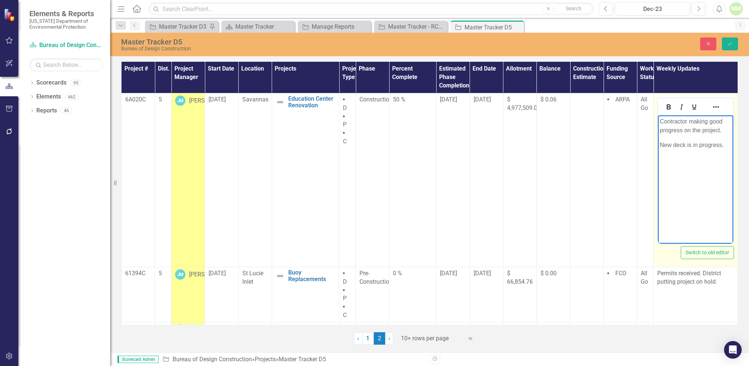
drag, startPoint x: 1325, startPoint y: 235, endPoint x: 670, endPoint y: 144, distance: 661.5
click at [670, 144] on p "New deck is in progress." at bounding box center [696, 144] width 72 height 9
click at [692, 152] on p "New exterior deck is in progress." at bounding box center [696, 149] width 72 height 18
click at [729, 44] on icon "submit" at bounding box center [729, 43] width 4 height 3
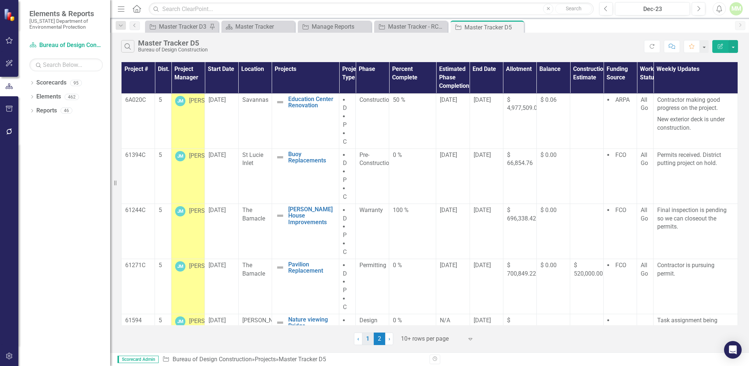
click at [368, 338] on link "1" at bounding box center [368, 338] width 12 height 12
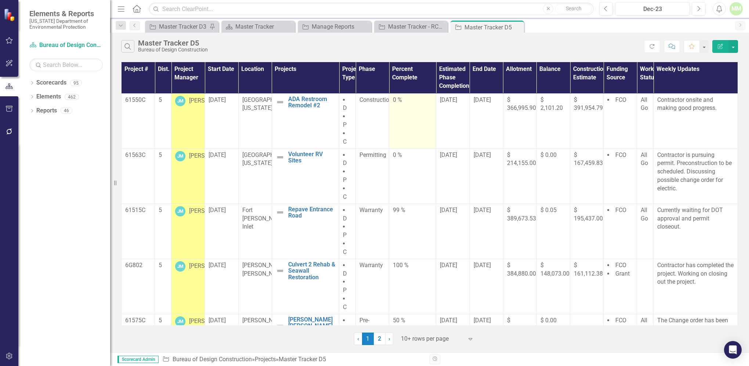
click at [401, 100] on div "0 %" at bounding box center [412, 100] width 39 height 8
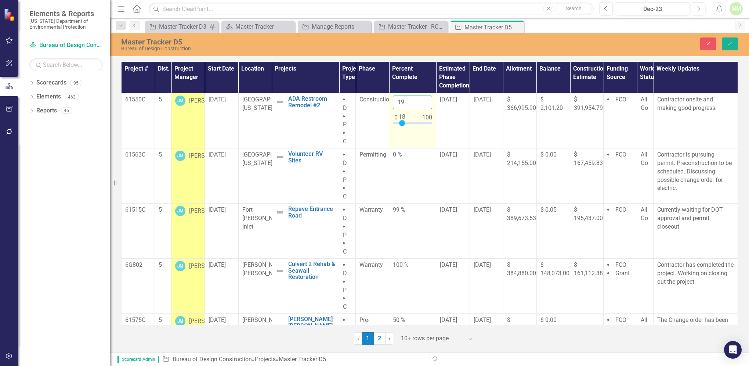
click at [421, 100] on input "19" at bounding box center [412, 102] width 39 height 14
click at [421, 100] on input "27" at bounding box center [412, 102] width 39 height 14
click at [421, 100] on input "28" at bounding box center [412, 102] width 39 height 14
click at [421, 100] on input "29" at bounding box center [412, 102] width 39 height 14
type input "30"
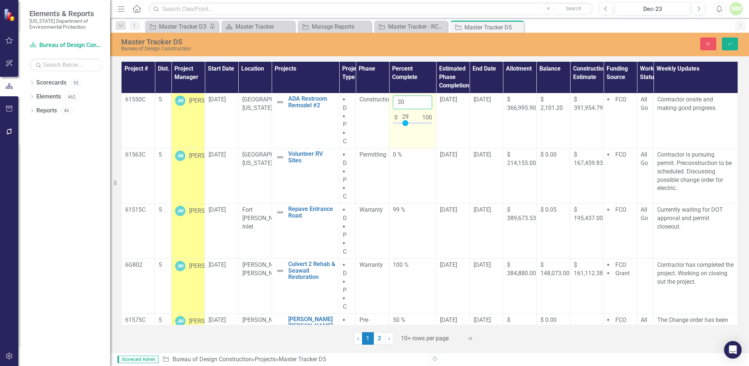
click at [421, 100] on input "30" at bounding box center [412, 102] width 39 height 14
click at [731, 43] on icon "Save" at bounding box center [729, 43] width 7 height 5
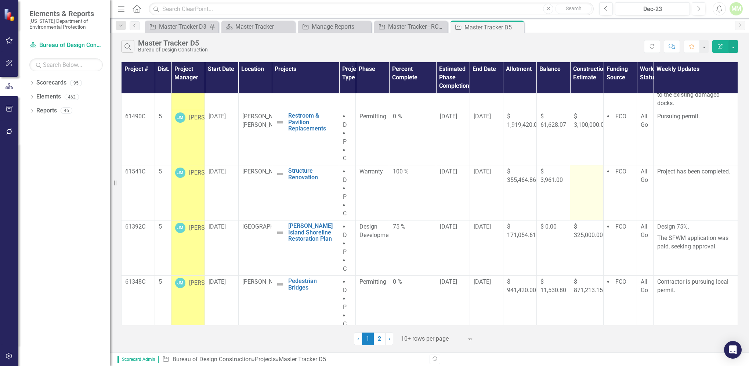
scroll to position [241, 0]
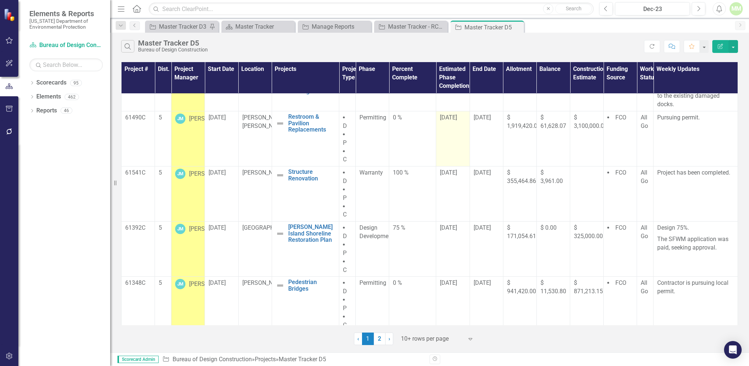
click at [446, 118] on span "[DATE]" at bounding box center [448, 117] width 17 height 7
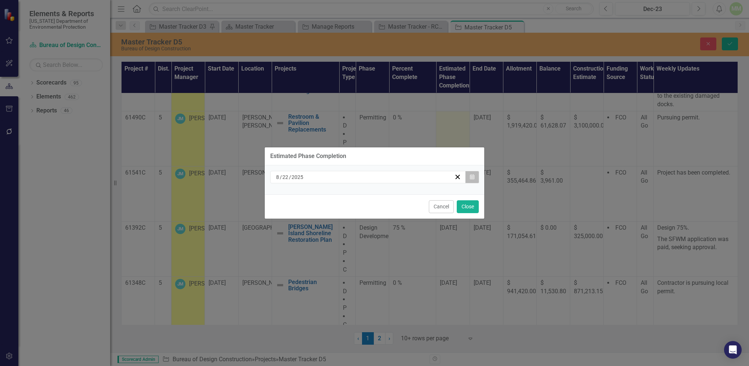
click at [472, 178] on icon "Calendar" at bounding box center [472, 176] width 4 height 5
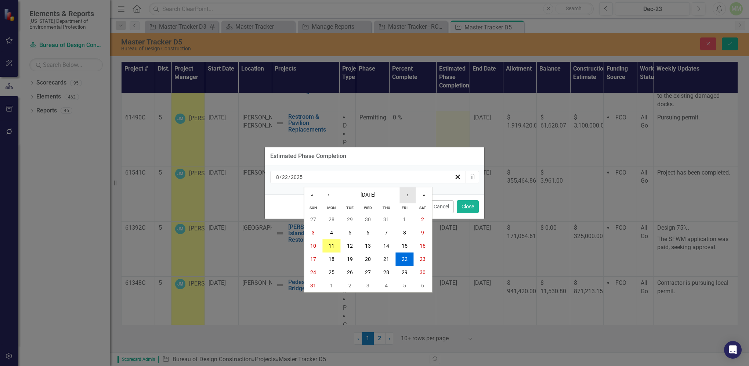
click at [404, 194] on button "›" at bounding box center [407, 195] width 16 height 16
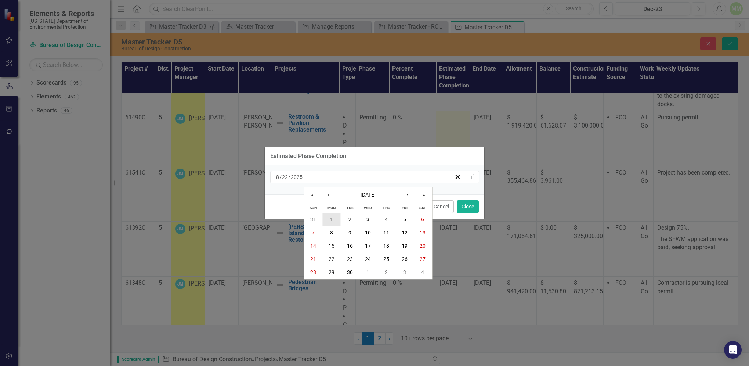
click at [327, 217] on button "1" at bounding box center [331, 219] width 18 height 13
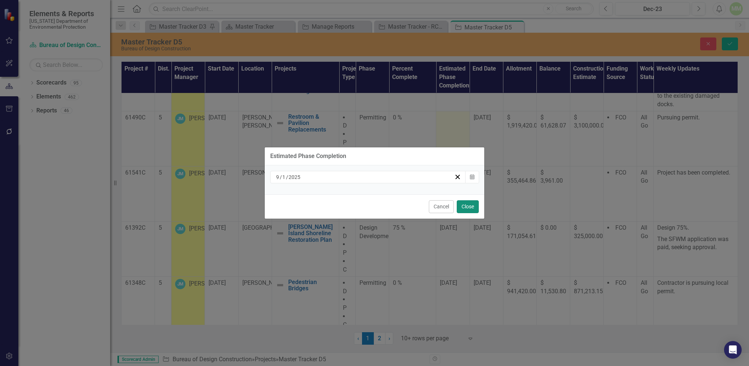
click at [462, 207] on button "Close" at bounding box center [468, 206] width 22 height 13
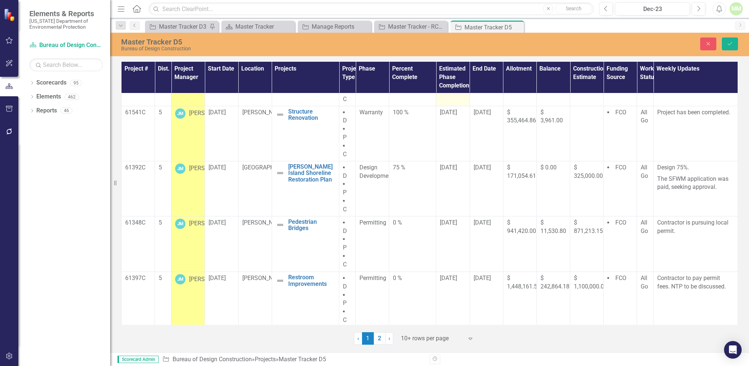
scroll to position [302, 0]
click at [379, 335] on link "2" at bounding box center [380, 338] width 12 height 12
click at [379, 338] on link "2" at bounding box center [380, 338] width 12 height 12
click at [728, 45] on icon "Save" at bounding box center [729, 43] width 7 height 5
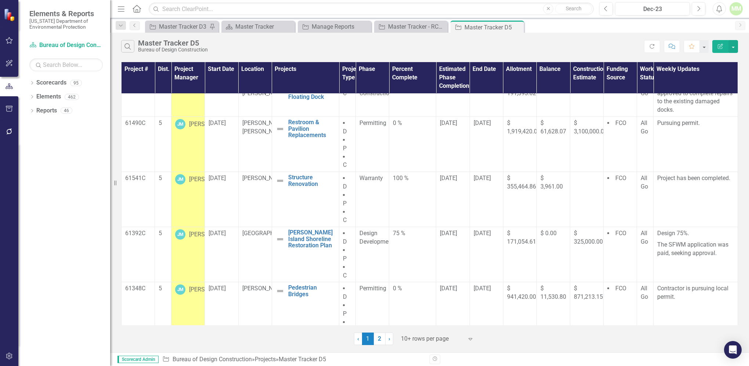
scroll to position [302, 0]
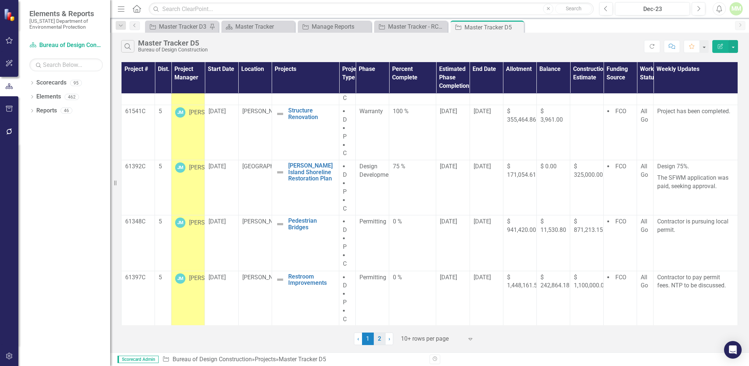
click at [377, 338] on link "2" at bounding box center [380, 338] width 12 height 12
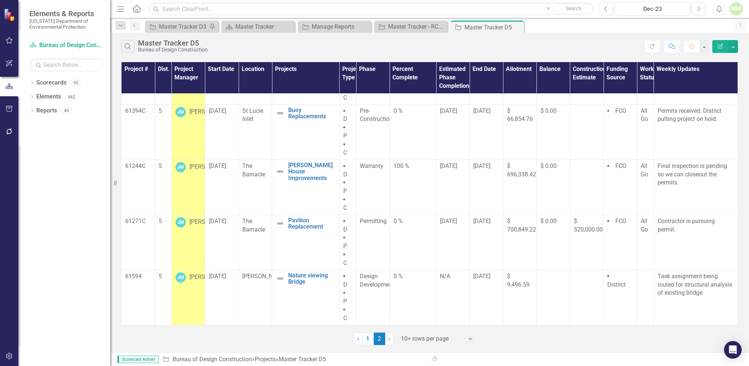
scroll to position [0, 0]
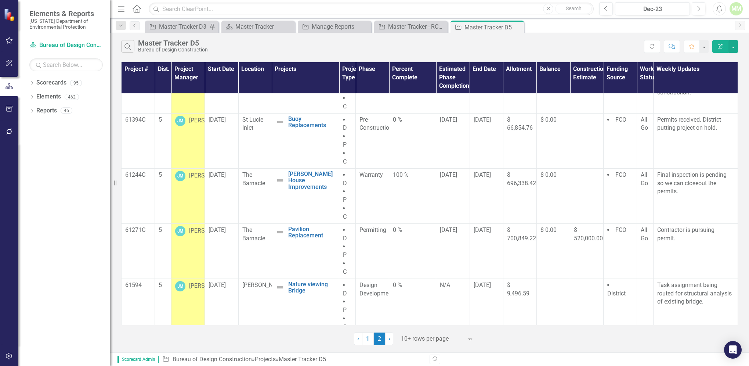
scroll to position [43, 0]
